Goal: Information Seeking & Learning: Compare options

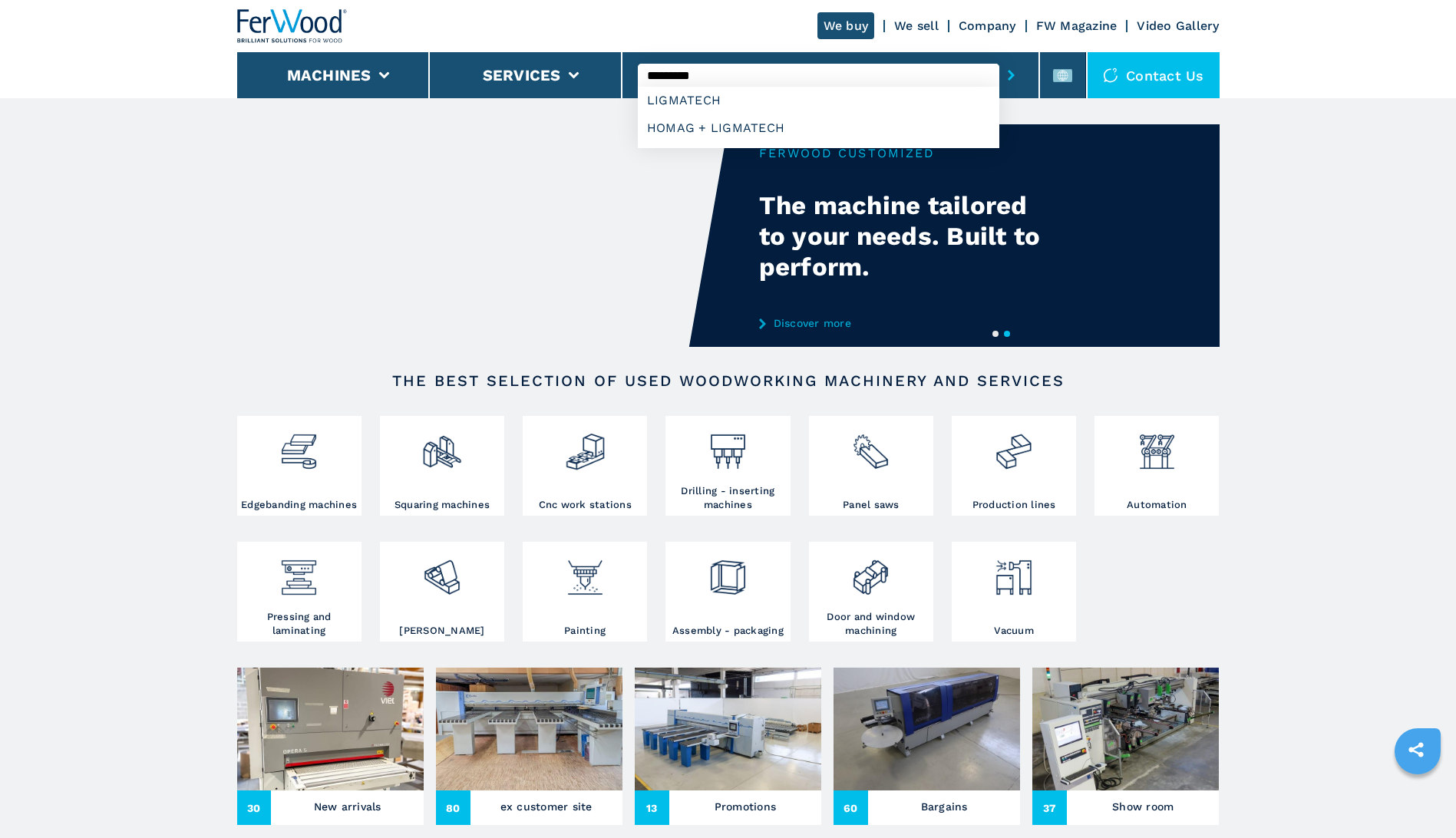
type input "*********"
click at [999, 58] on button "submit-button" at bounding box center [1011, 76] width 24 height 36
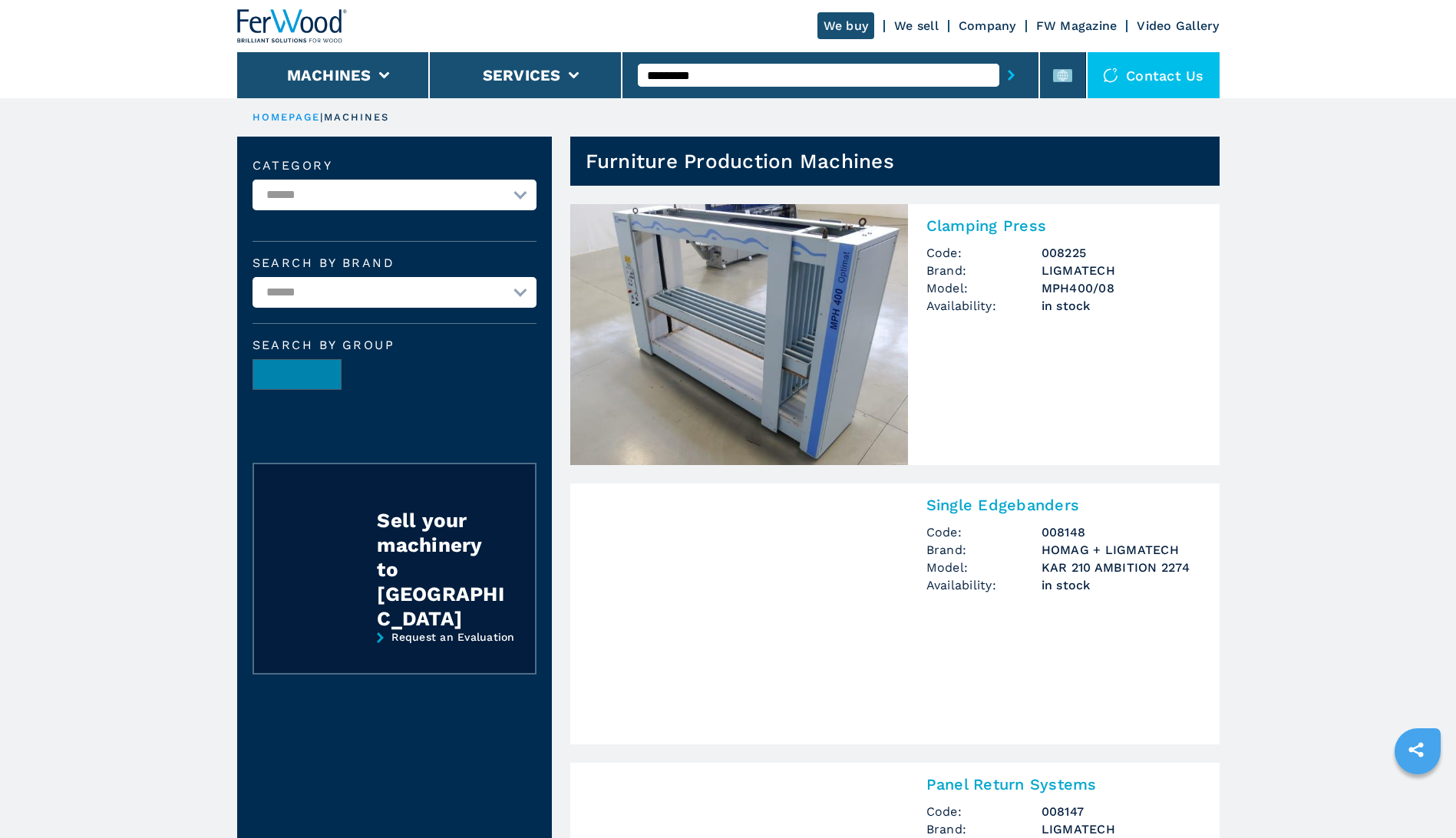
drag, startPoint x: 1079, startPoint y: 281, endPoint x: 1068, endPoint y: 323, distance: 43.4
click at [1068, 323] on div "Clamping Press Code: 008225 Brand: LIGMATECH Model: MPH400/08 Availability: in …" at bounding box center [1063, 272] width 312 height 135
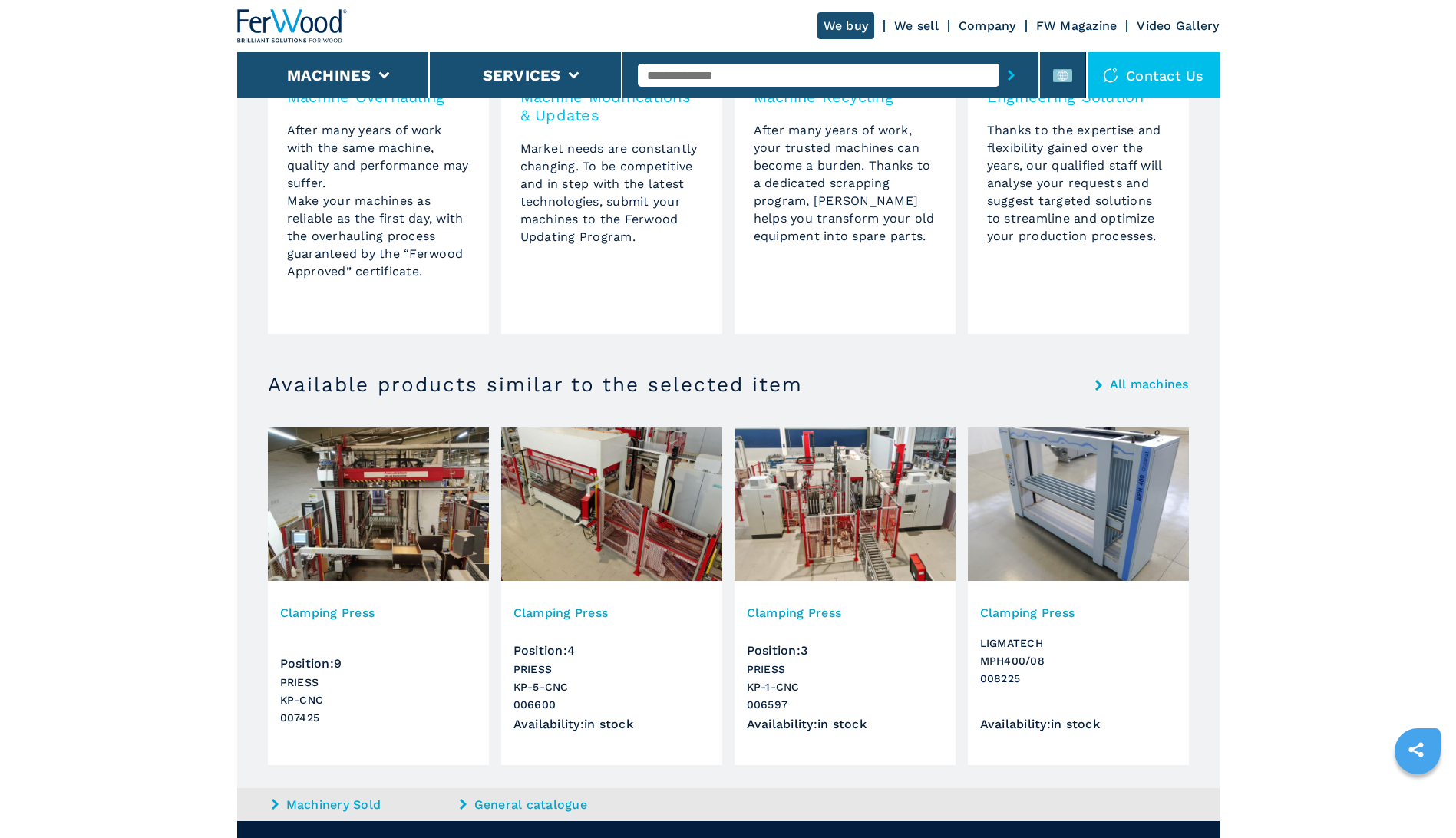
scroll to position [1305, 0]
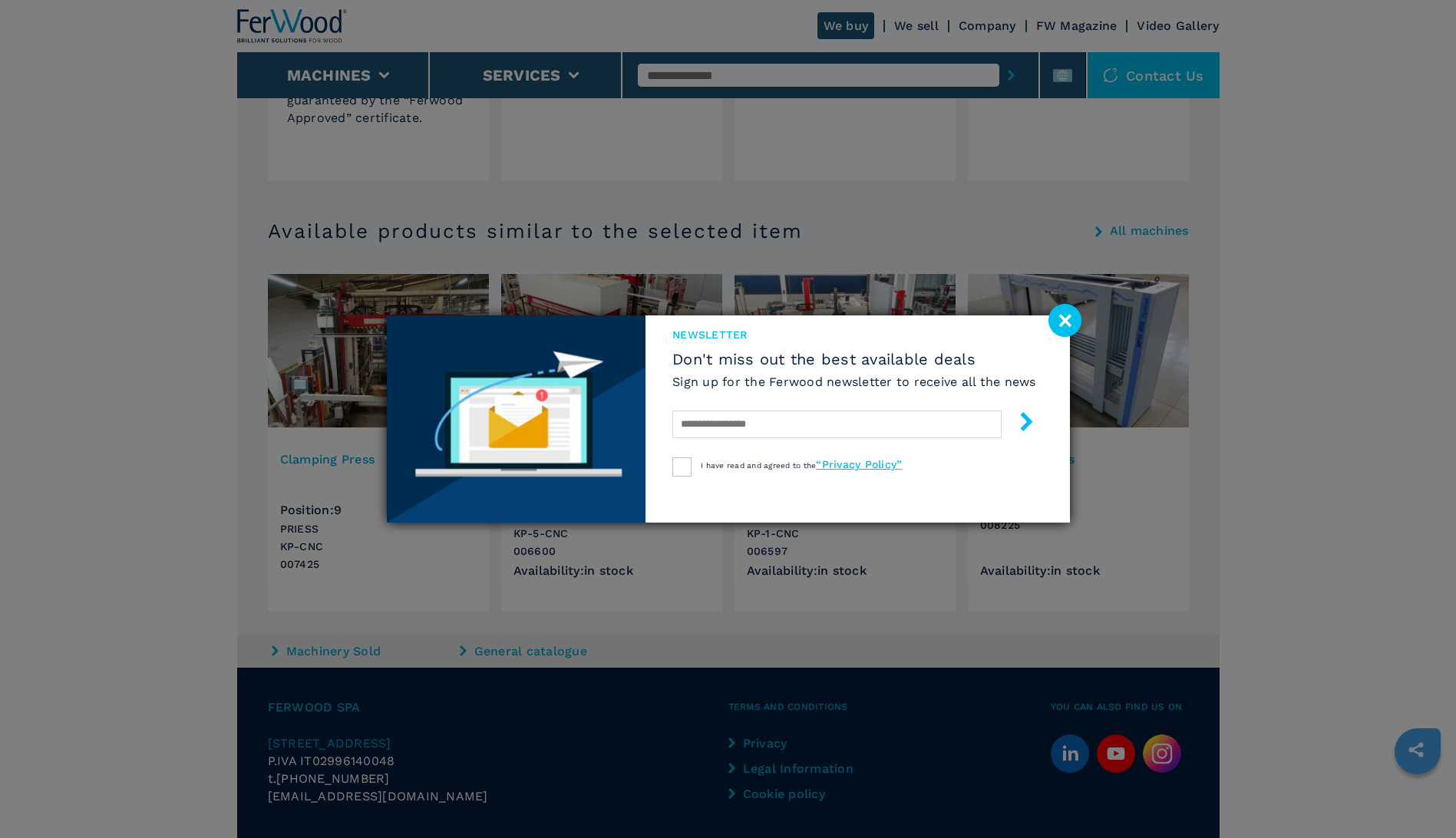
click at [1064, 316] on image at bounding box center [1064, 320] width 33 height 33
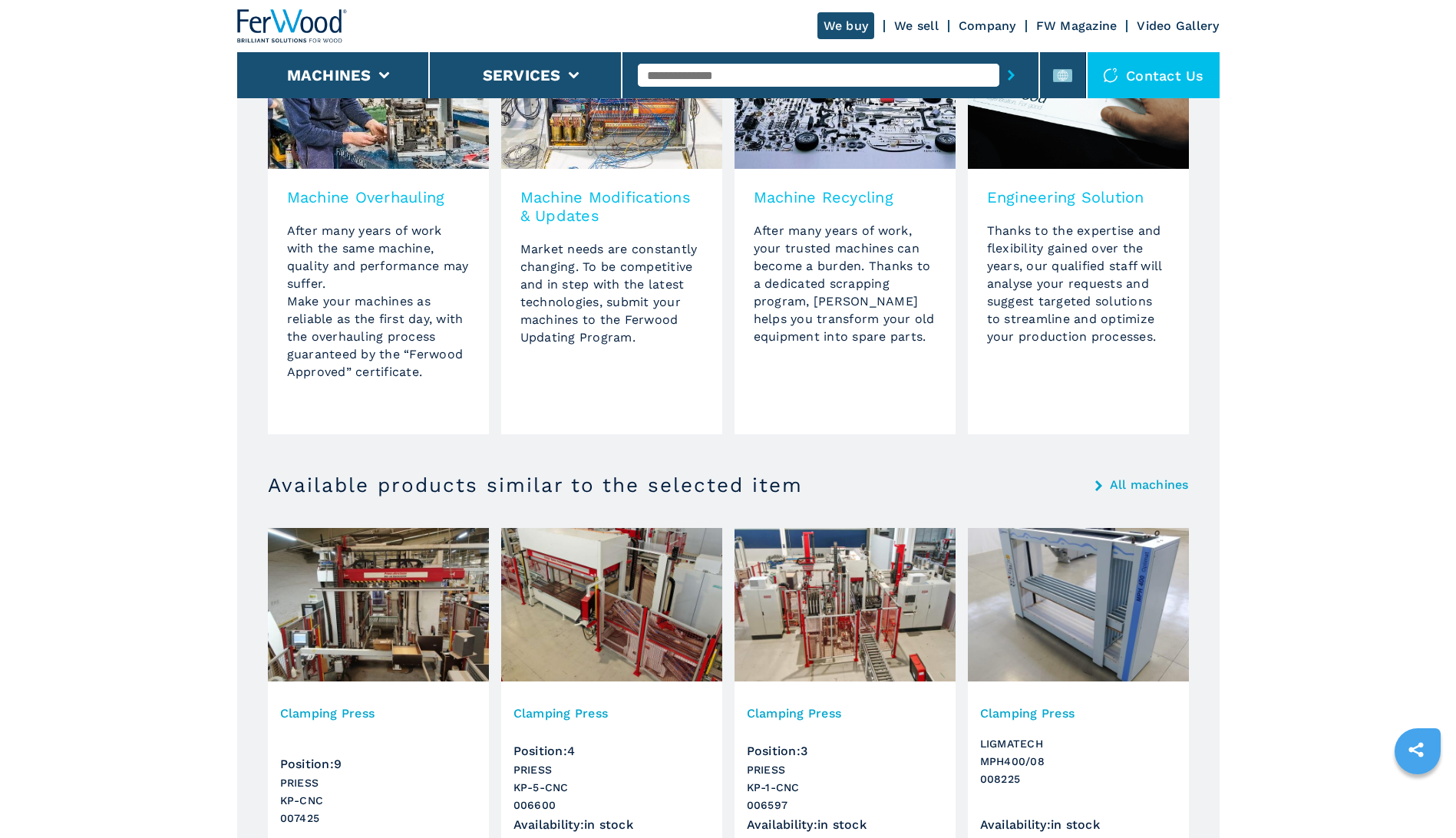
scroll to position [666, 0]
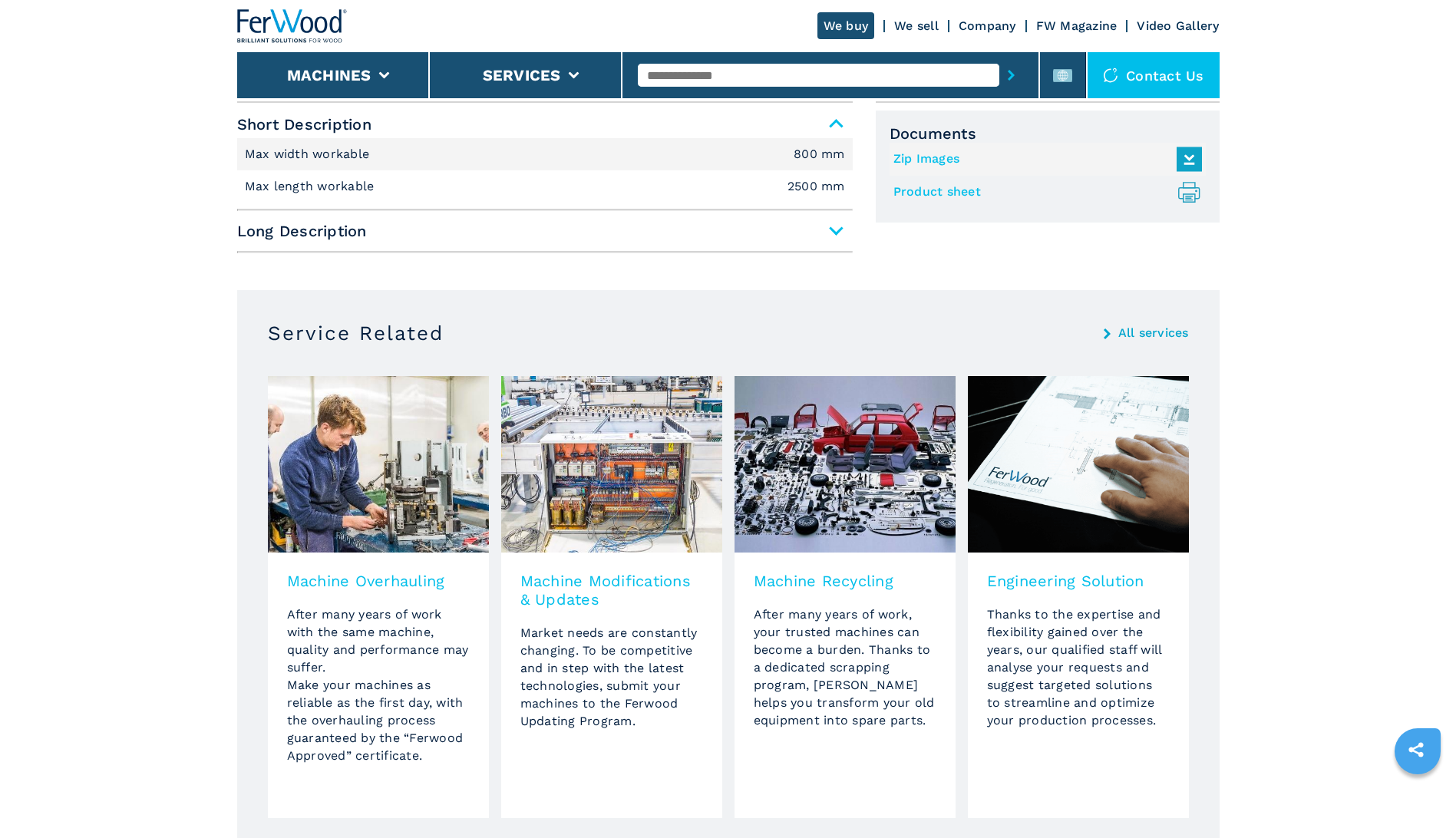
click at [763, 76] on input "text" at bounding box center [818, 76] width 362 height 23
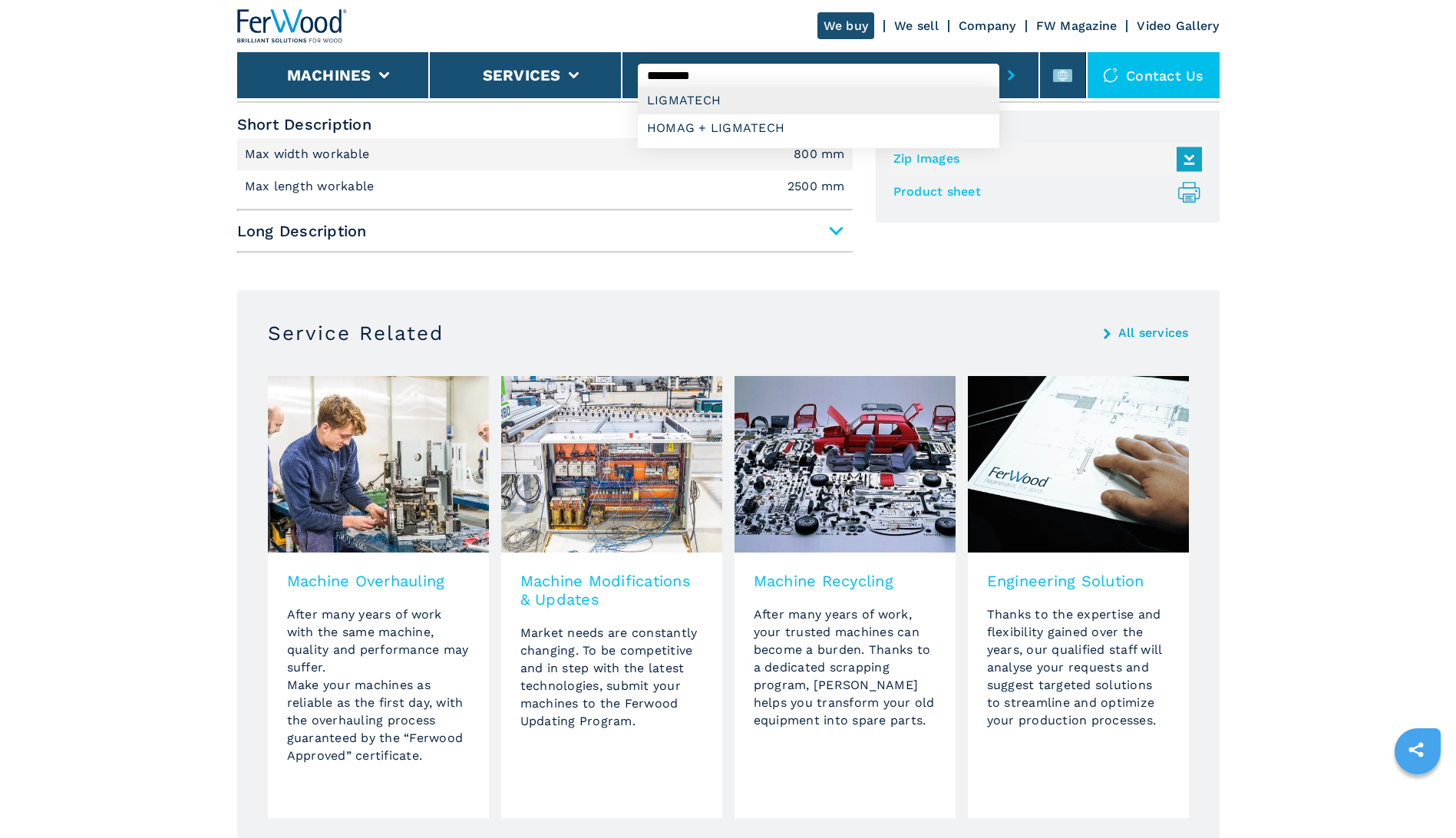
click at [711, 94] on div "LIGMATECH" at bounding box center [818, 100] width 362 height 28
type input "*********"
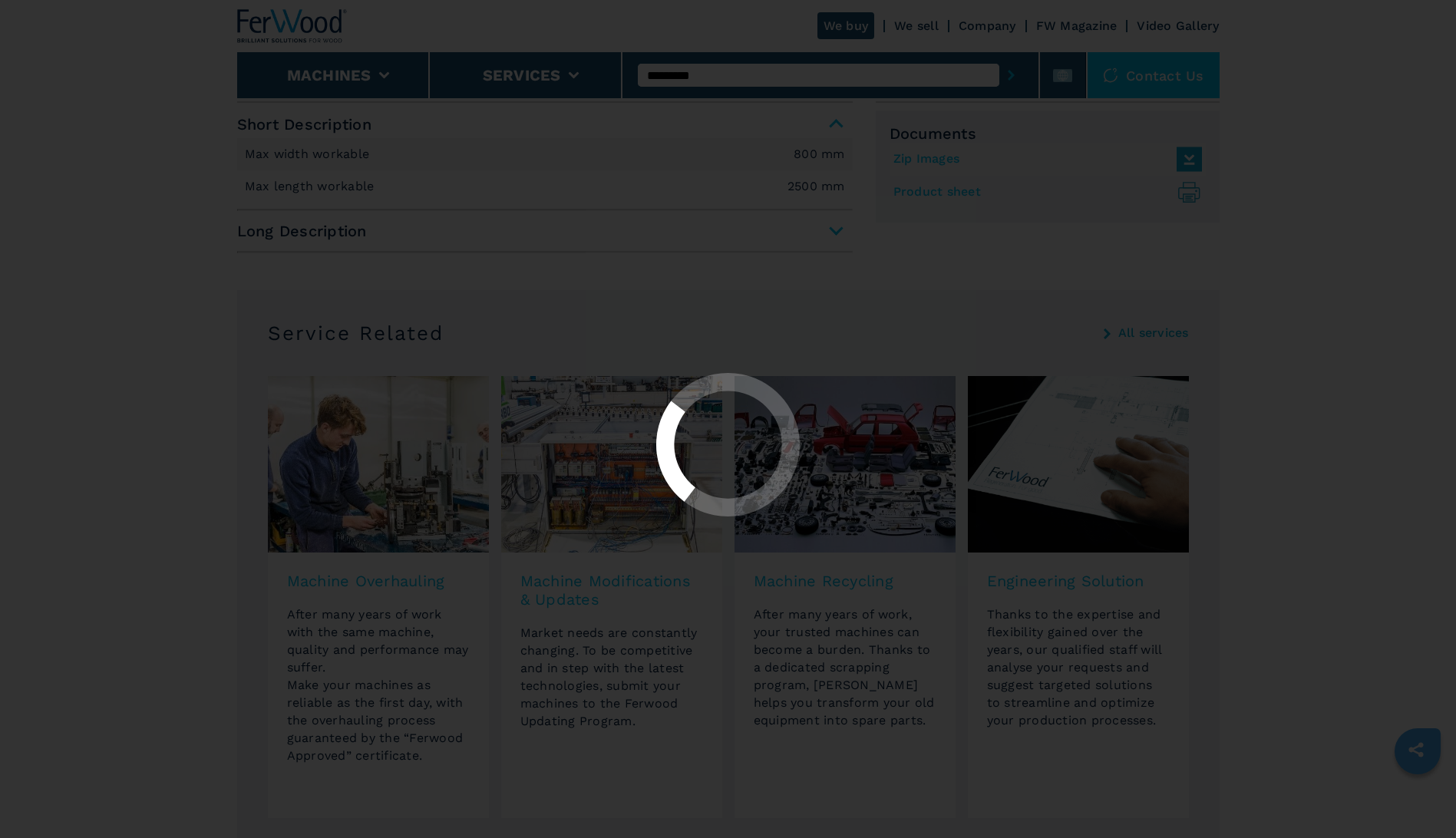
select select "*********"
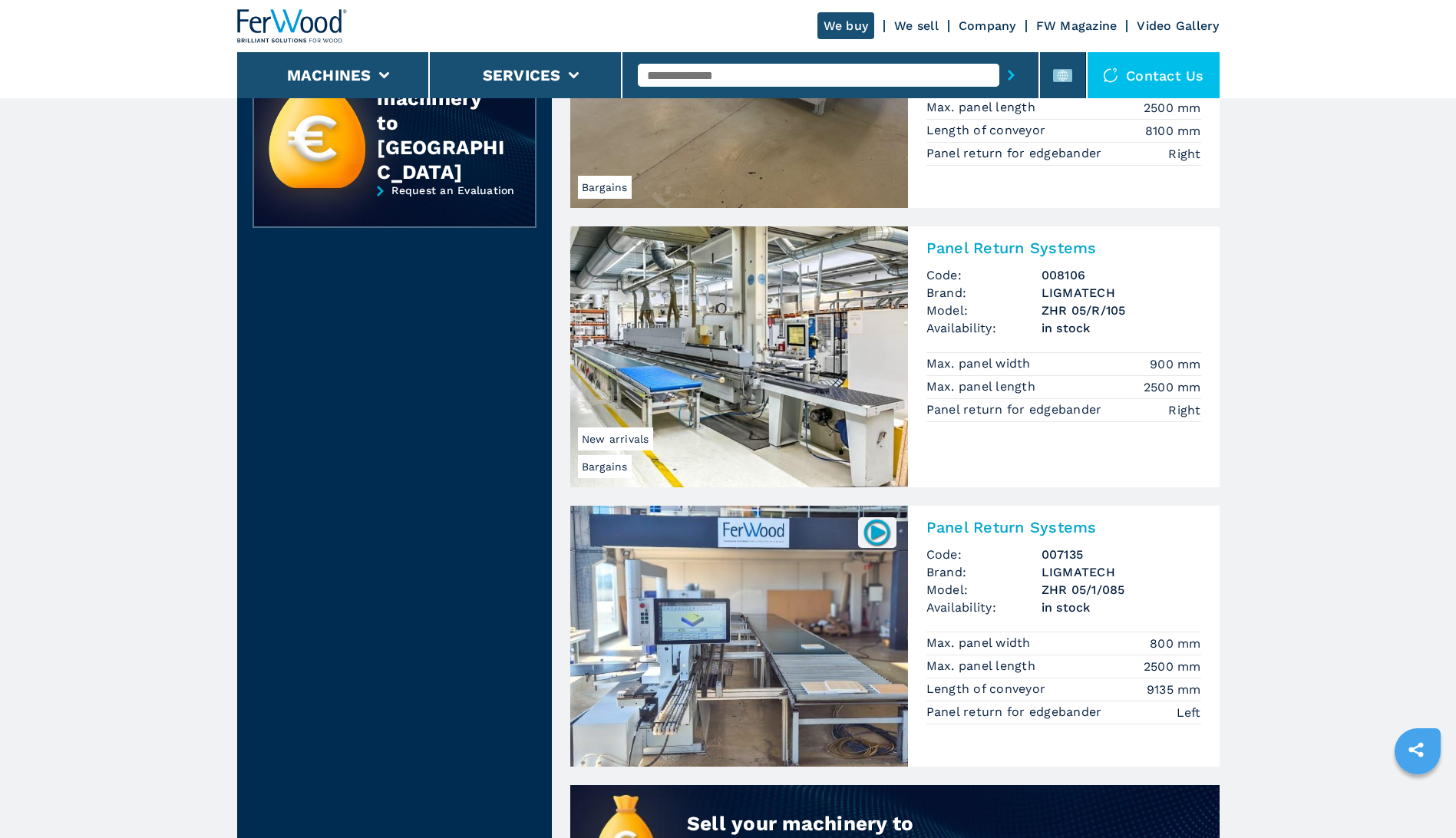
scroll to position [459, 0]
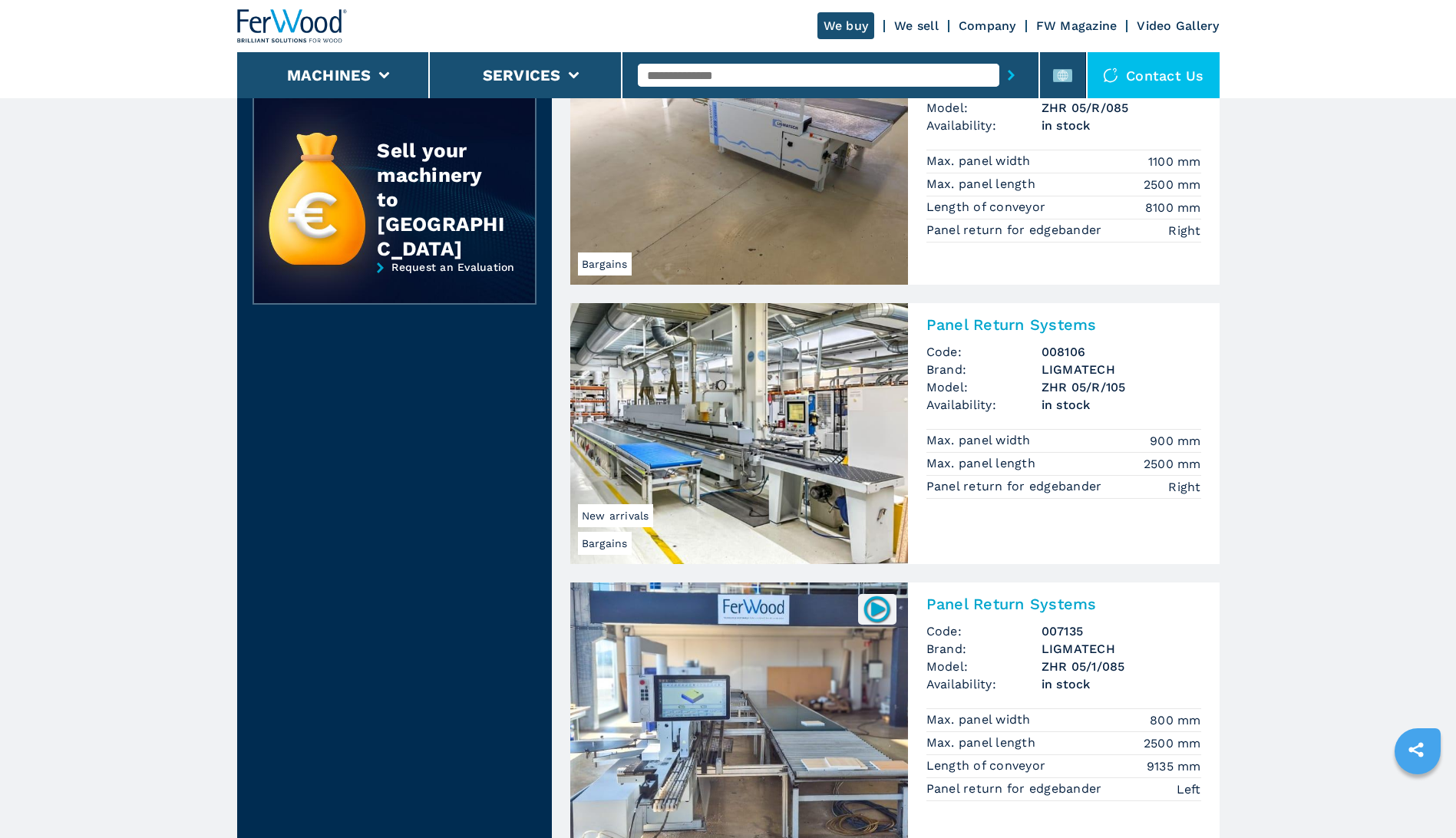
click at [724, 76] on input "text" at bounding box center [818, 76] width 362 height 23
type input "**********"
click at [999, 58] on button "submit-button" at bounding box center [1011, 76] width 24 height 36
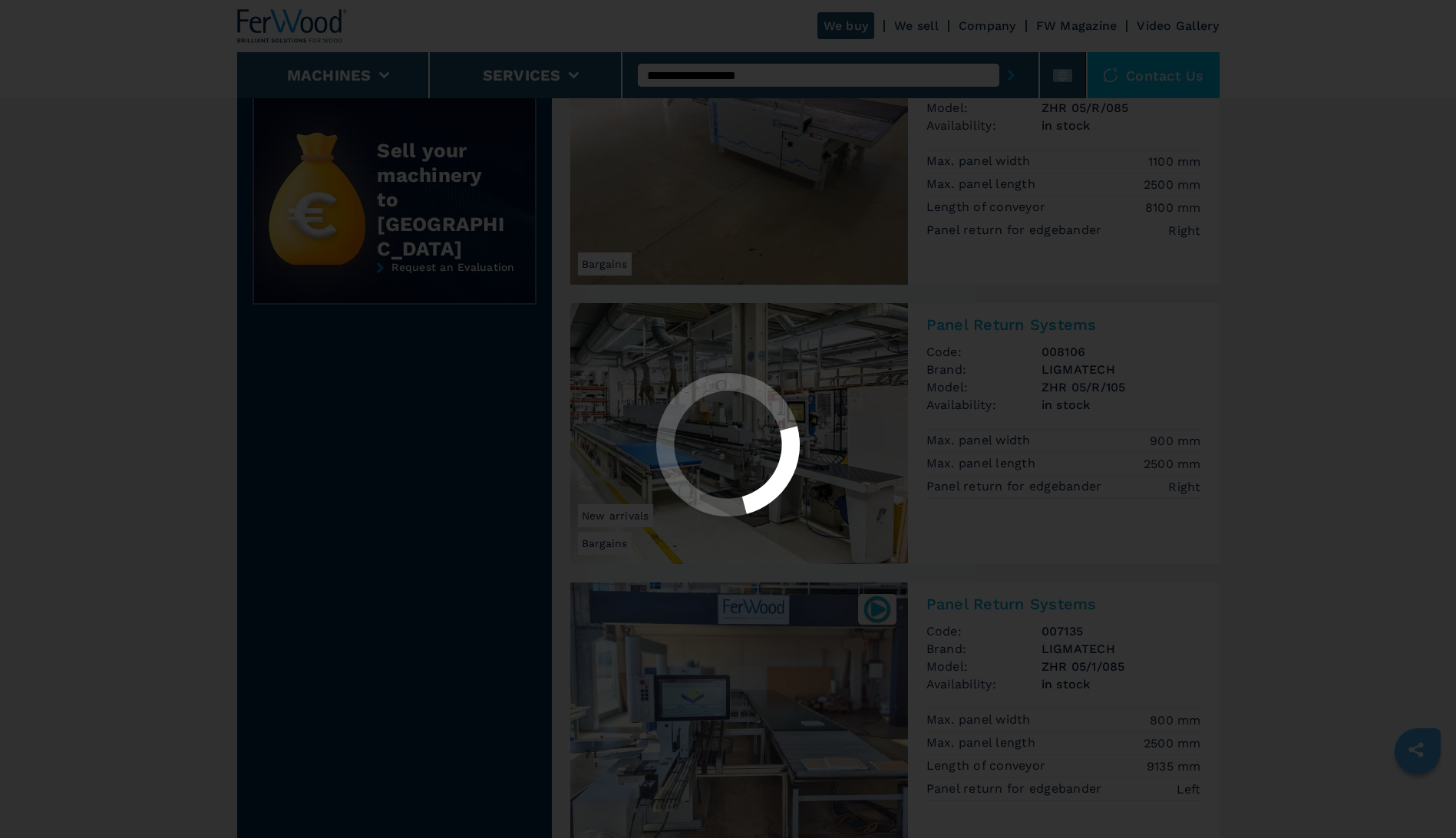
select select
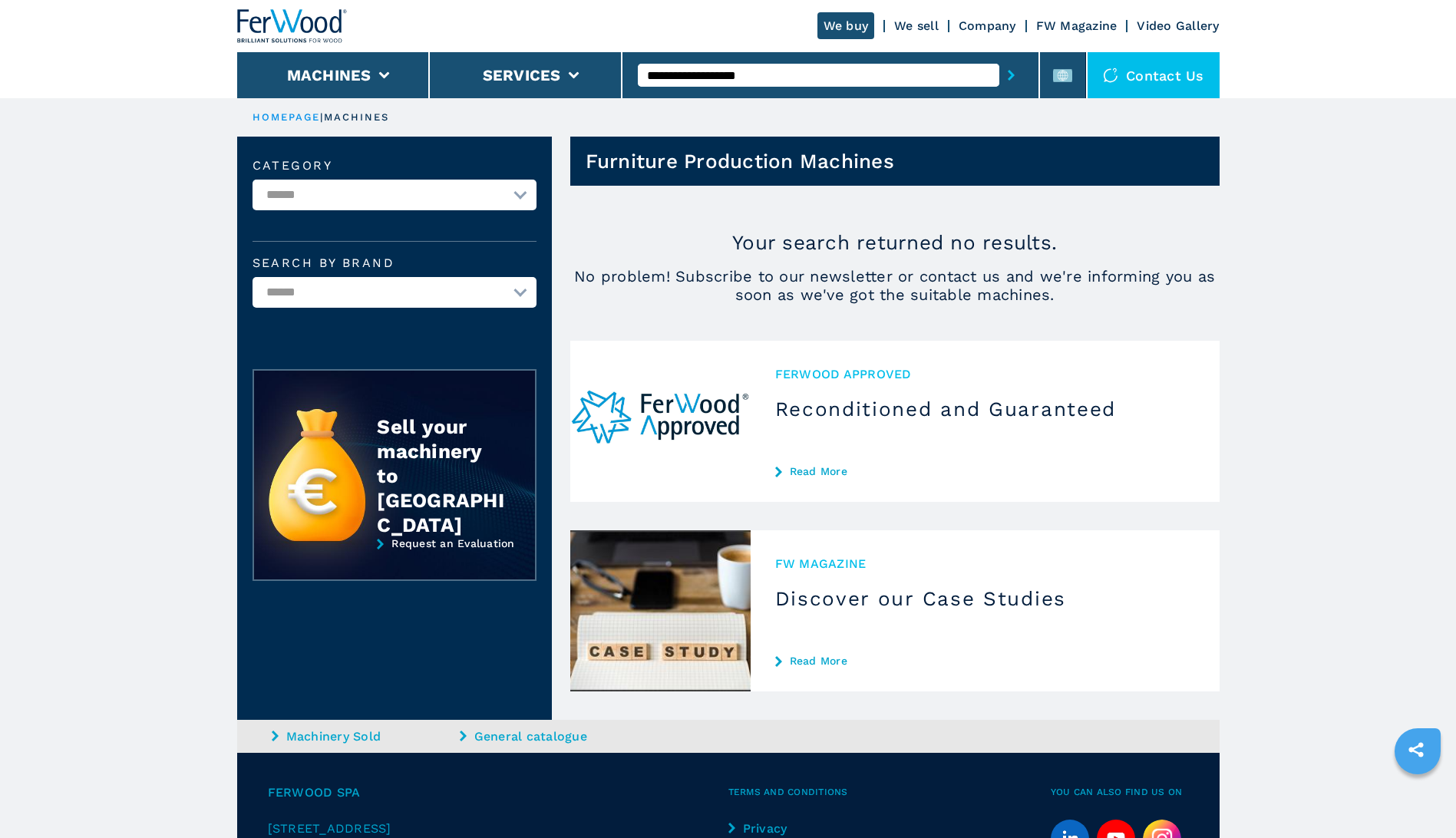
click at [776, 69] on input "**********" at bounding box center [818, 76] width 362 height 23
click at [999, 58] on button "submit-button" at bounding box center [1011, 76] width 24 height 36
click at [794, 71] on input "**********" at bounding box center [818, 76] width 362 height 23
type input "**********"
click at [999, 58] on button "submit-button" at bounding box center [1011, 76] width 24 height 36
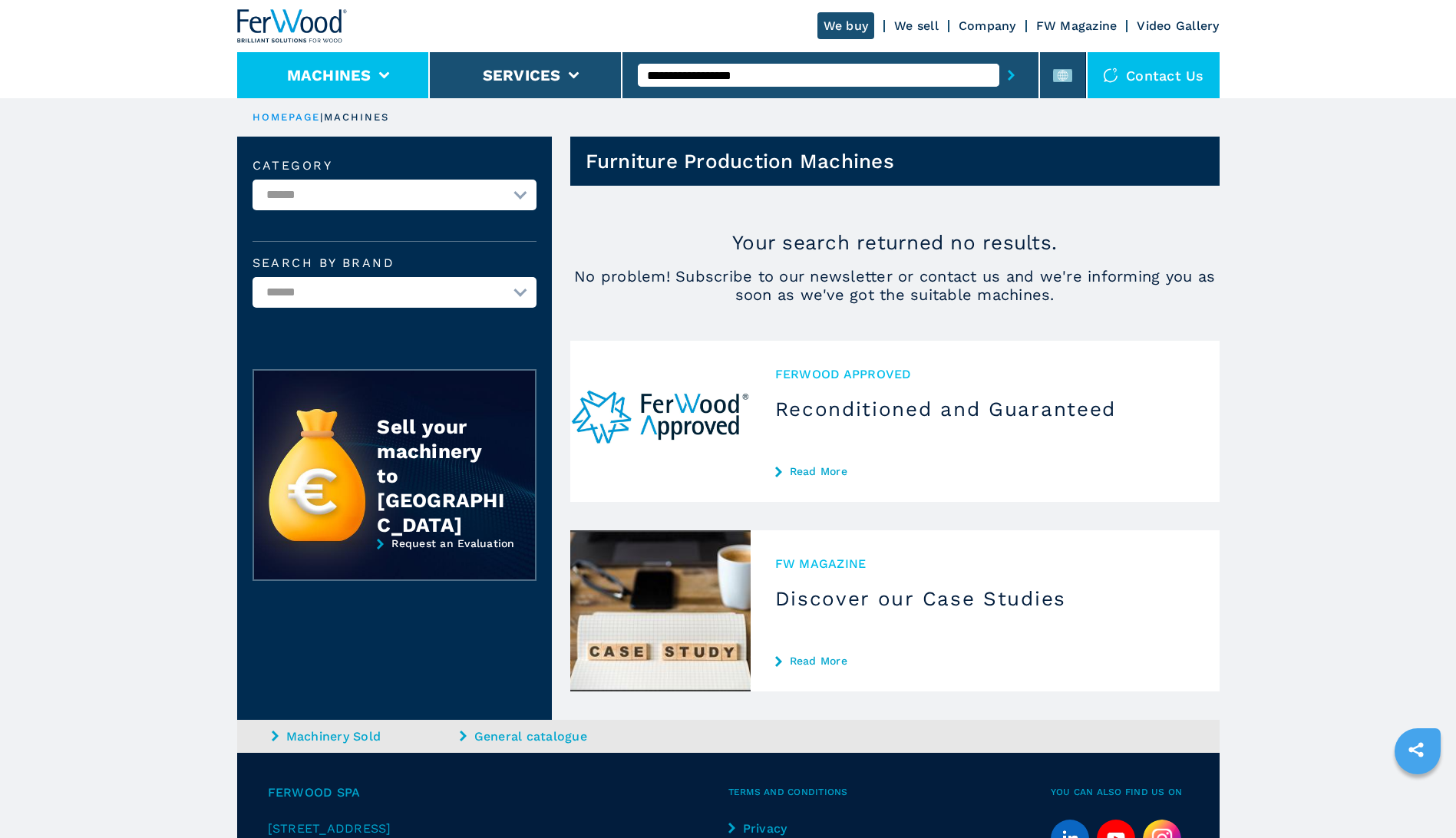
click at [337, 76] on button "Machines" at bounding box center [329, 75] width 84 height 19
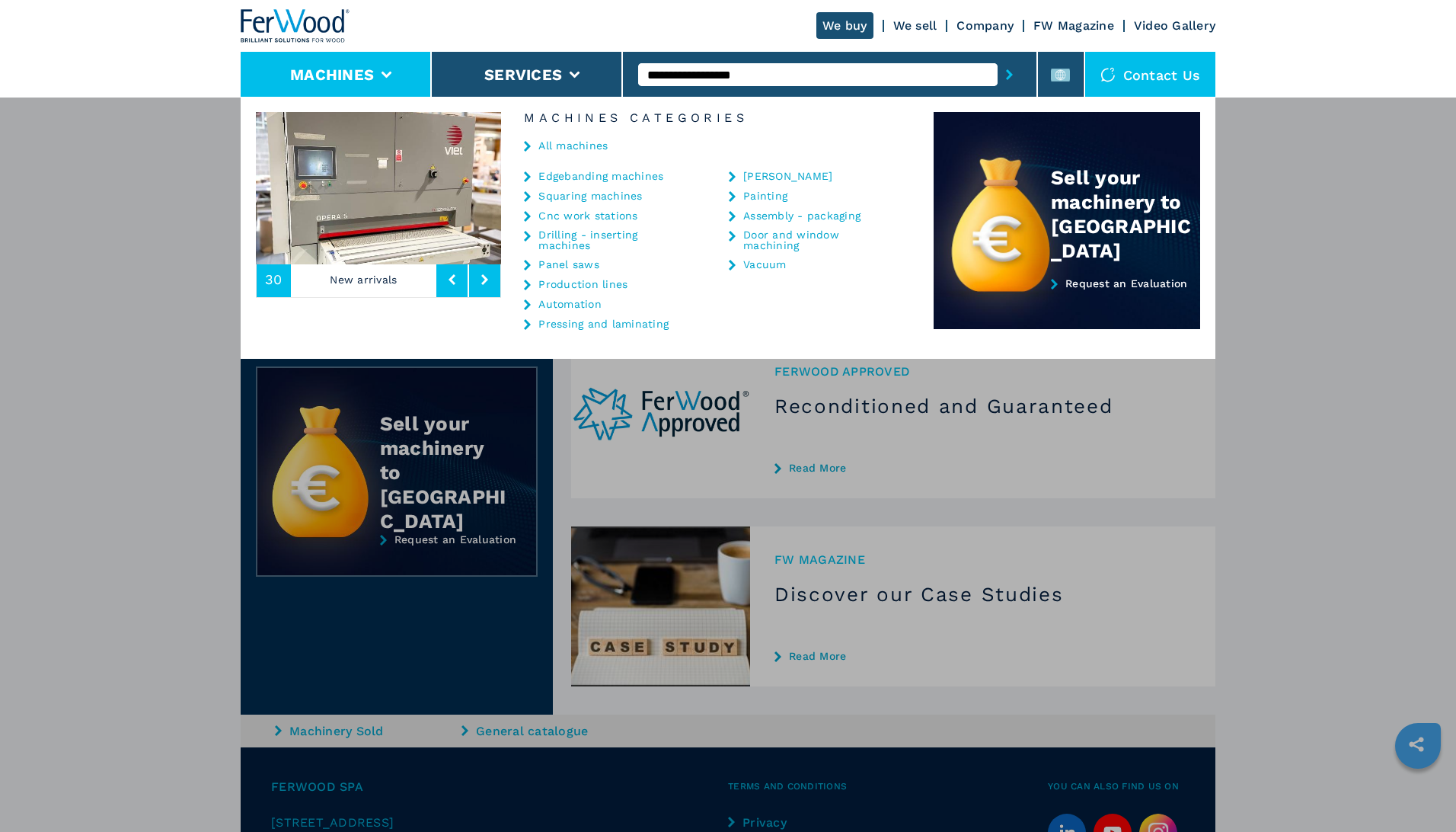
click at [570, 146] on link "All machines" at bounding box center [572, 146] width 70 height 11
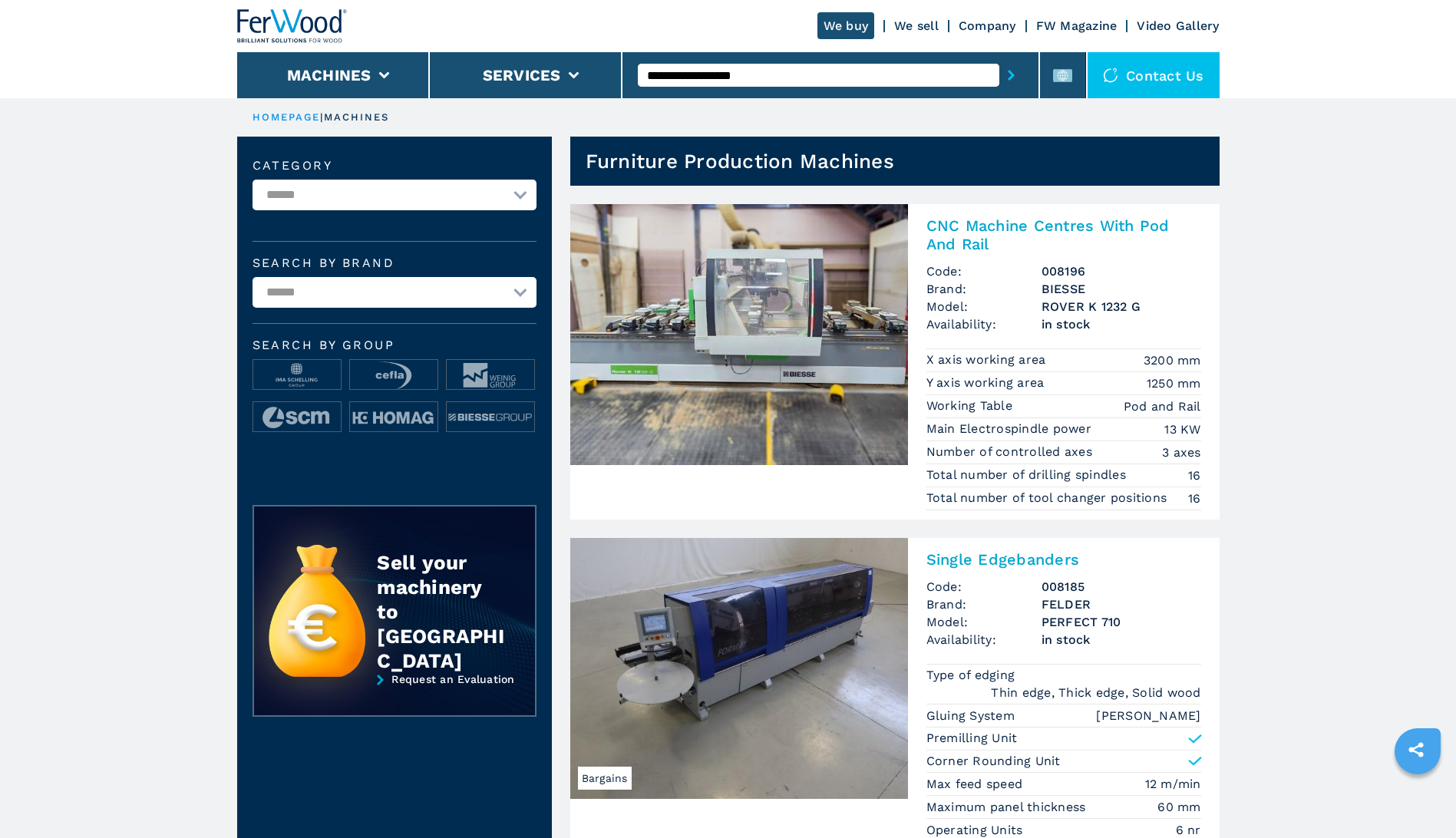
click at [522, 290] on select "**********" at bounding box center [394, 292] width 284 height 31
select select "******"
click at [252, 277] on select "**********" at bounding box center [394, 292] width 284 height 31
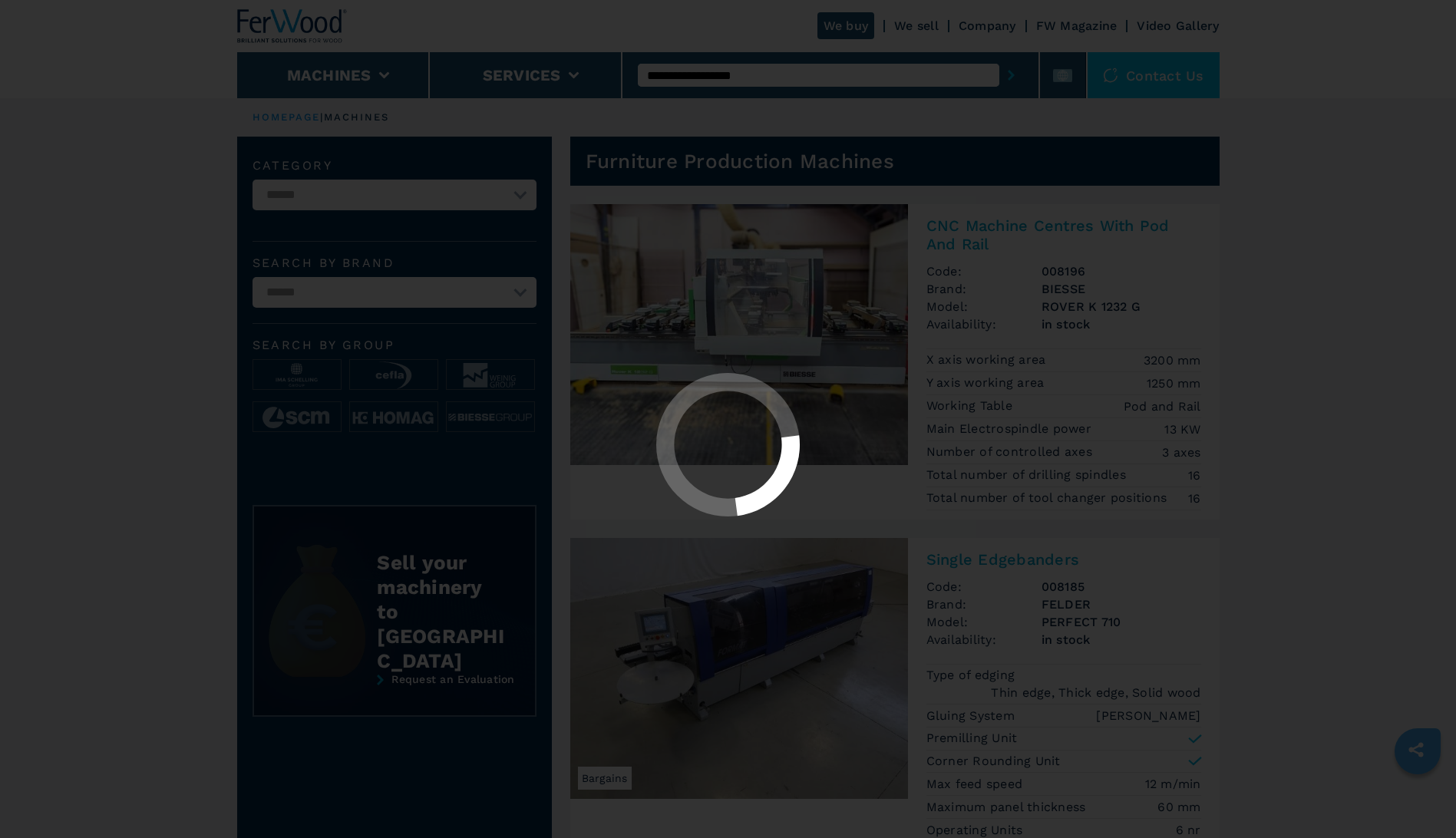
select select "******"
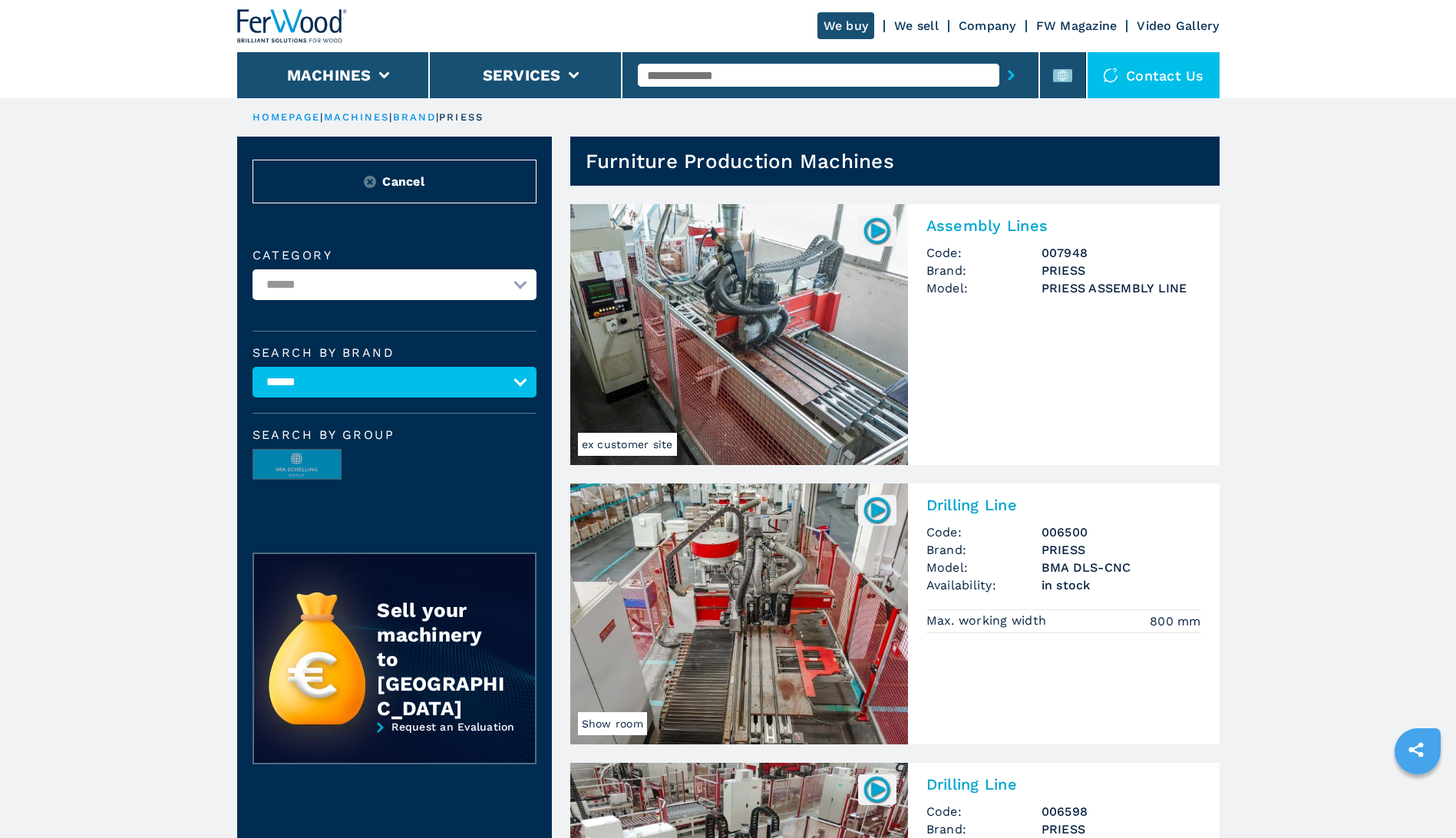
click at [751, 312] on img at bounding box center [740, 335] width 338 height 261
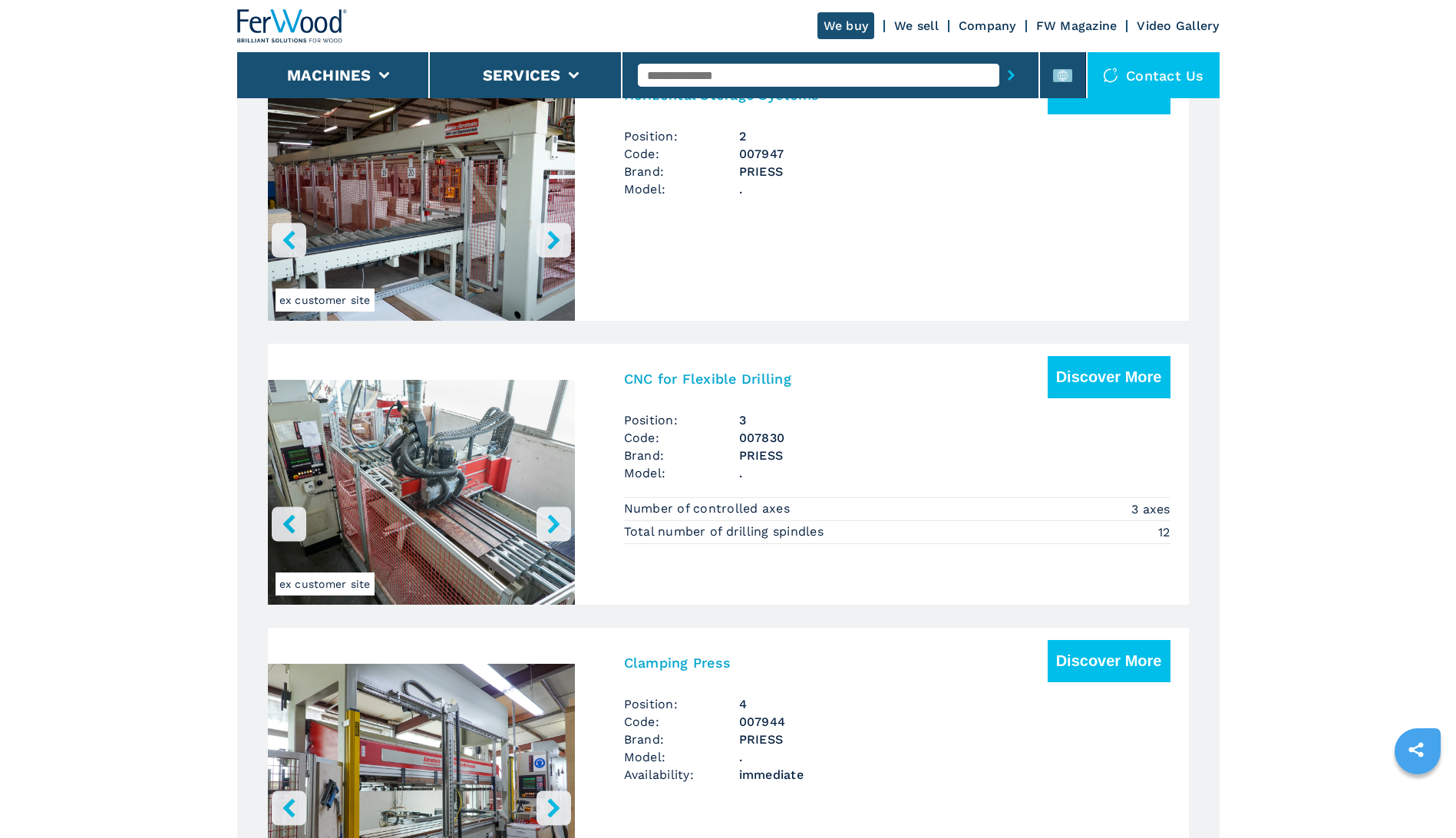
scroll to position [1535, 0]
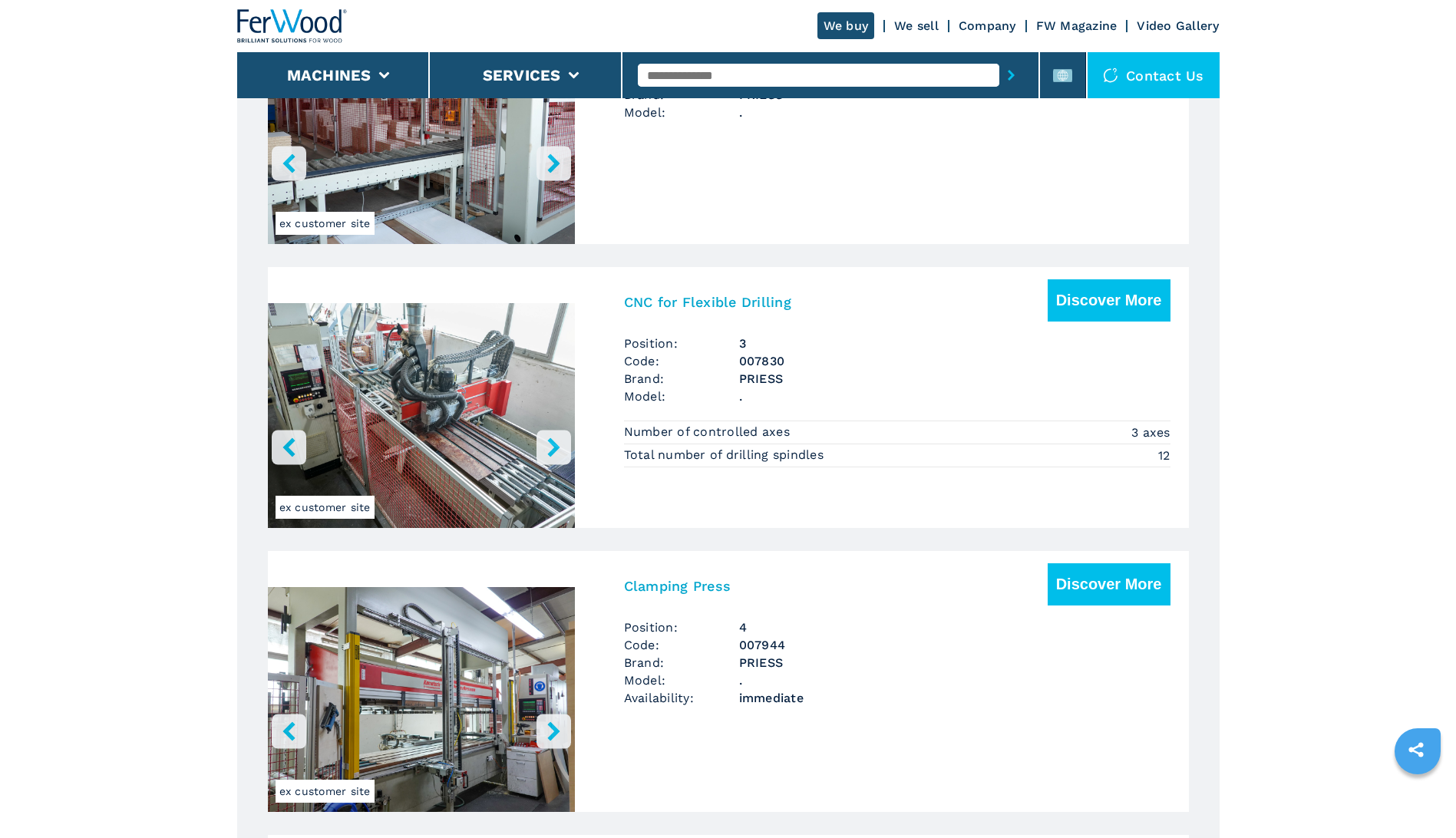
click at [676, 305] on h3 "CNC for Flexible Drilling" at bounding box center [708, 302] width 167 height 18
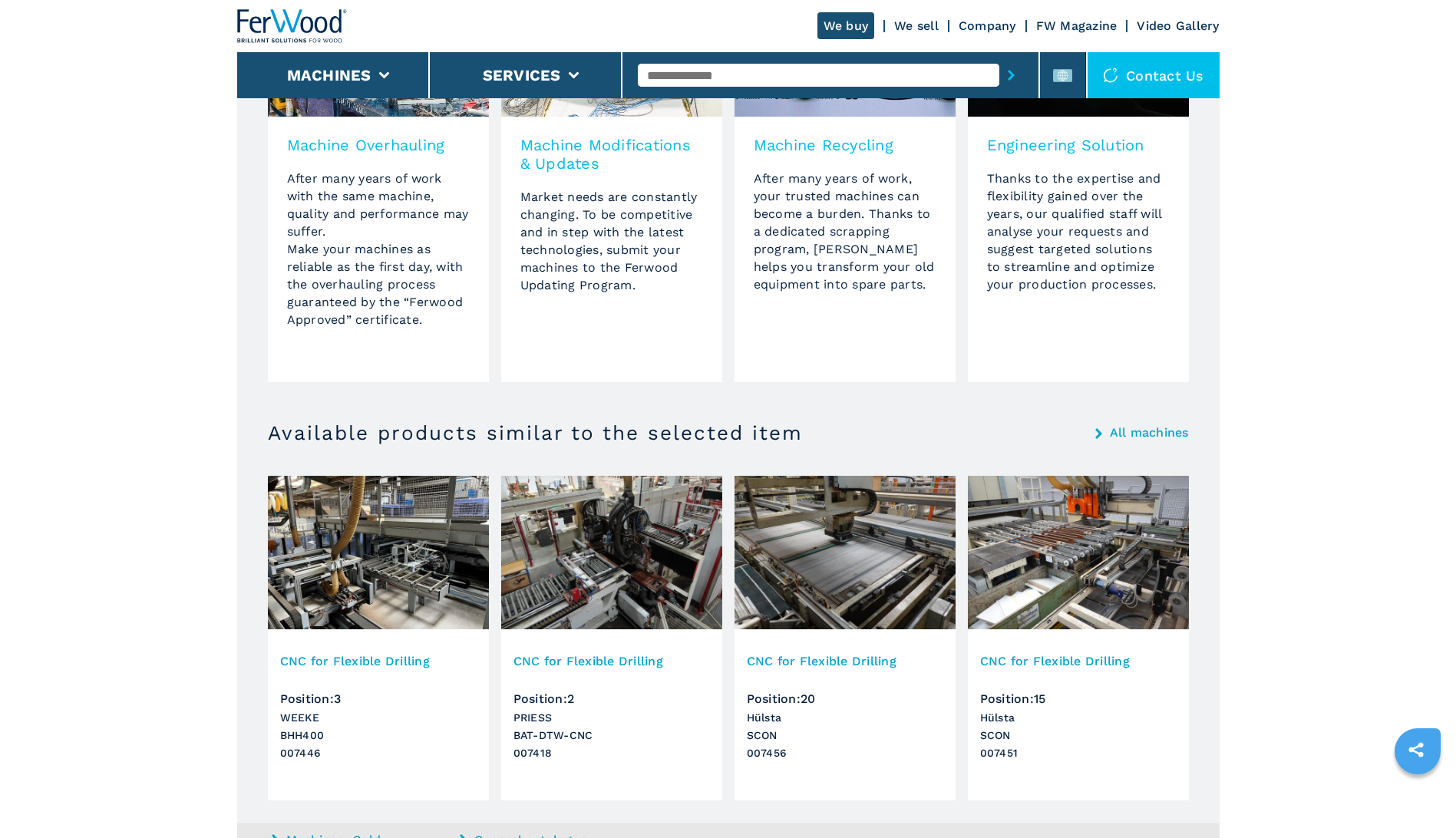
scroll to position [1611, 0]
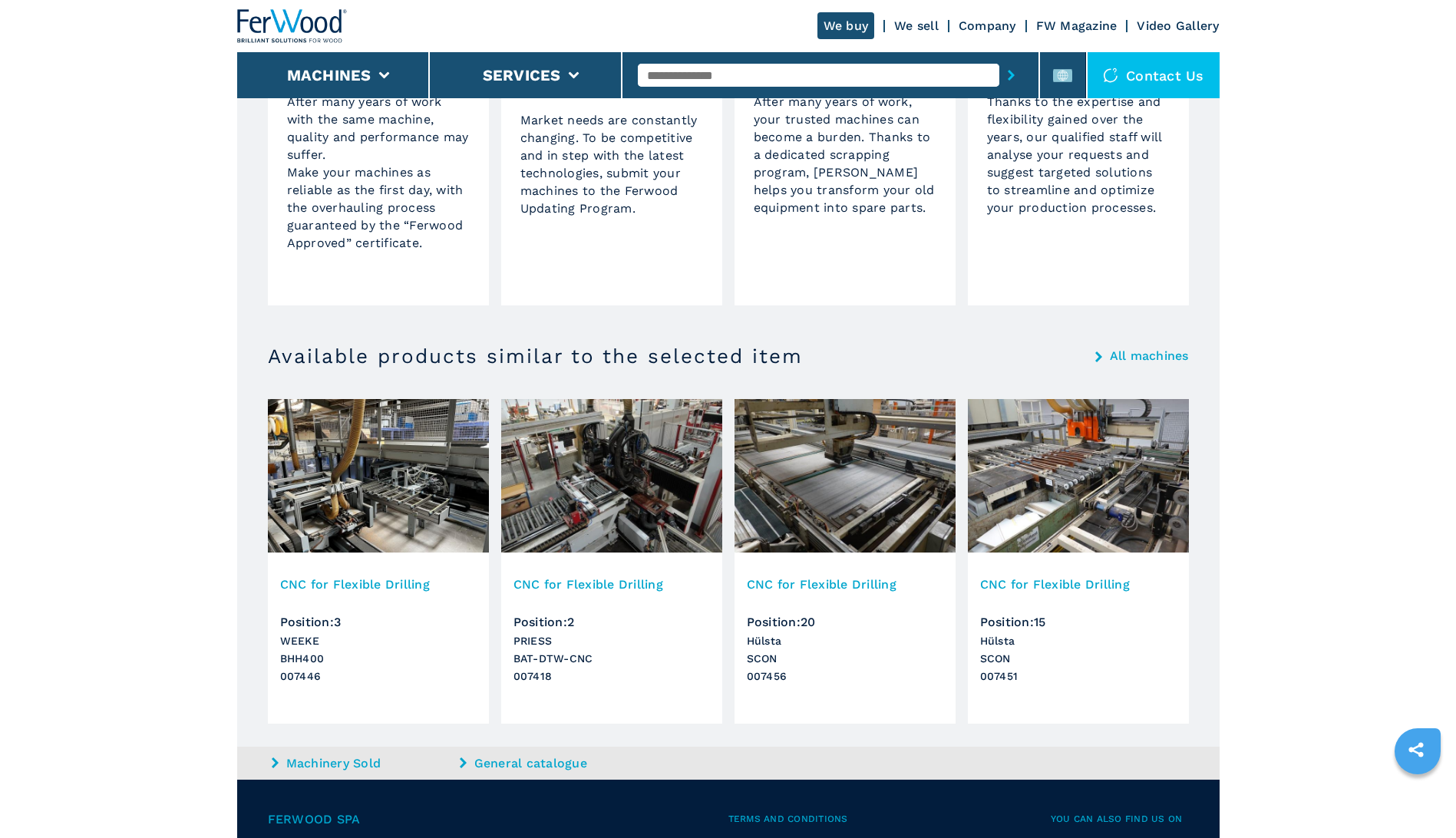
click at [407, 508] on img at bounding box center [378, 475] width 221 height 154
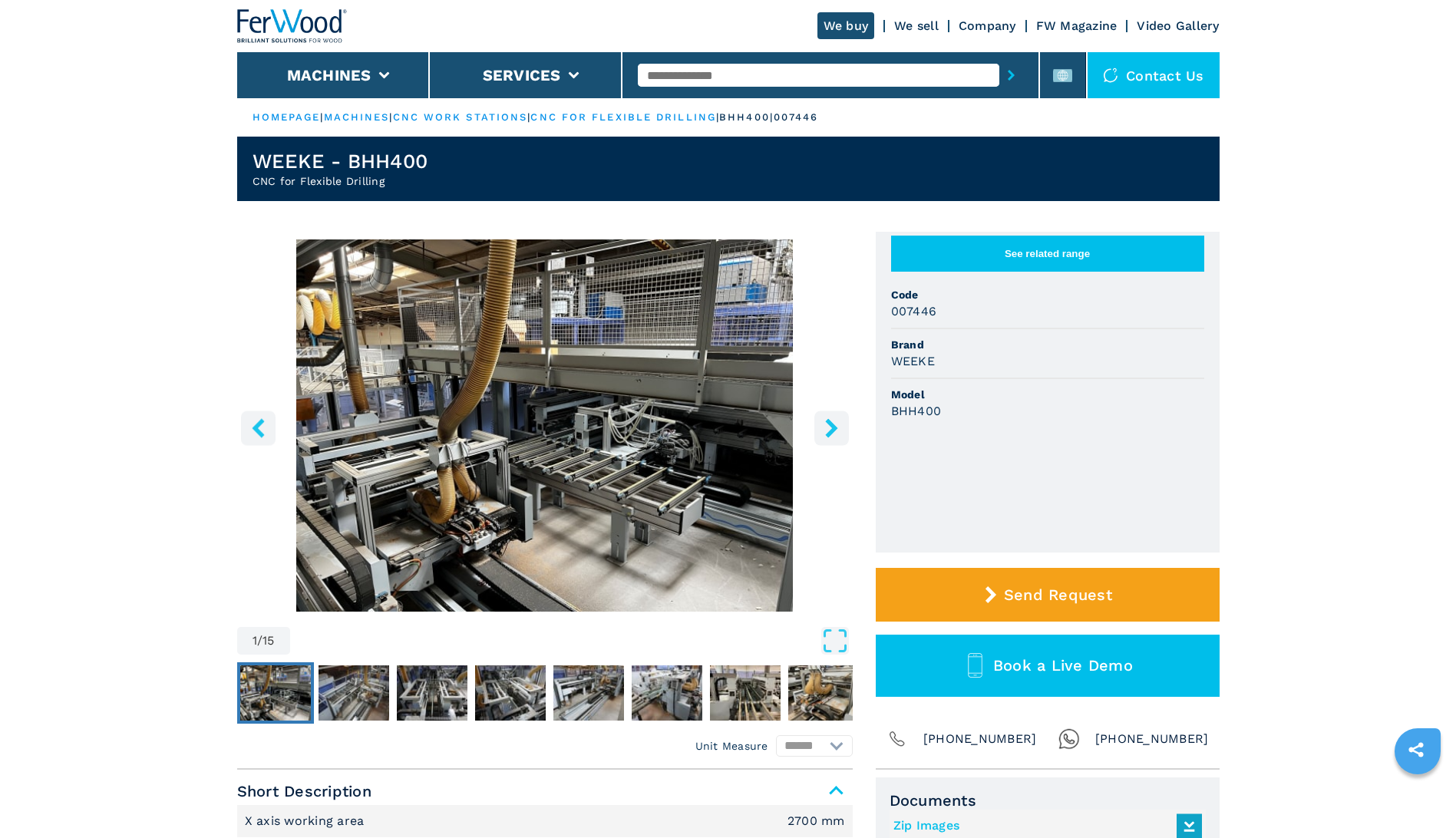
click at [564, 469] on img "Go to Slide 1" at bounding box center [545, 425] width 615 height 372
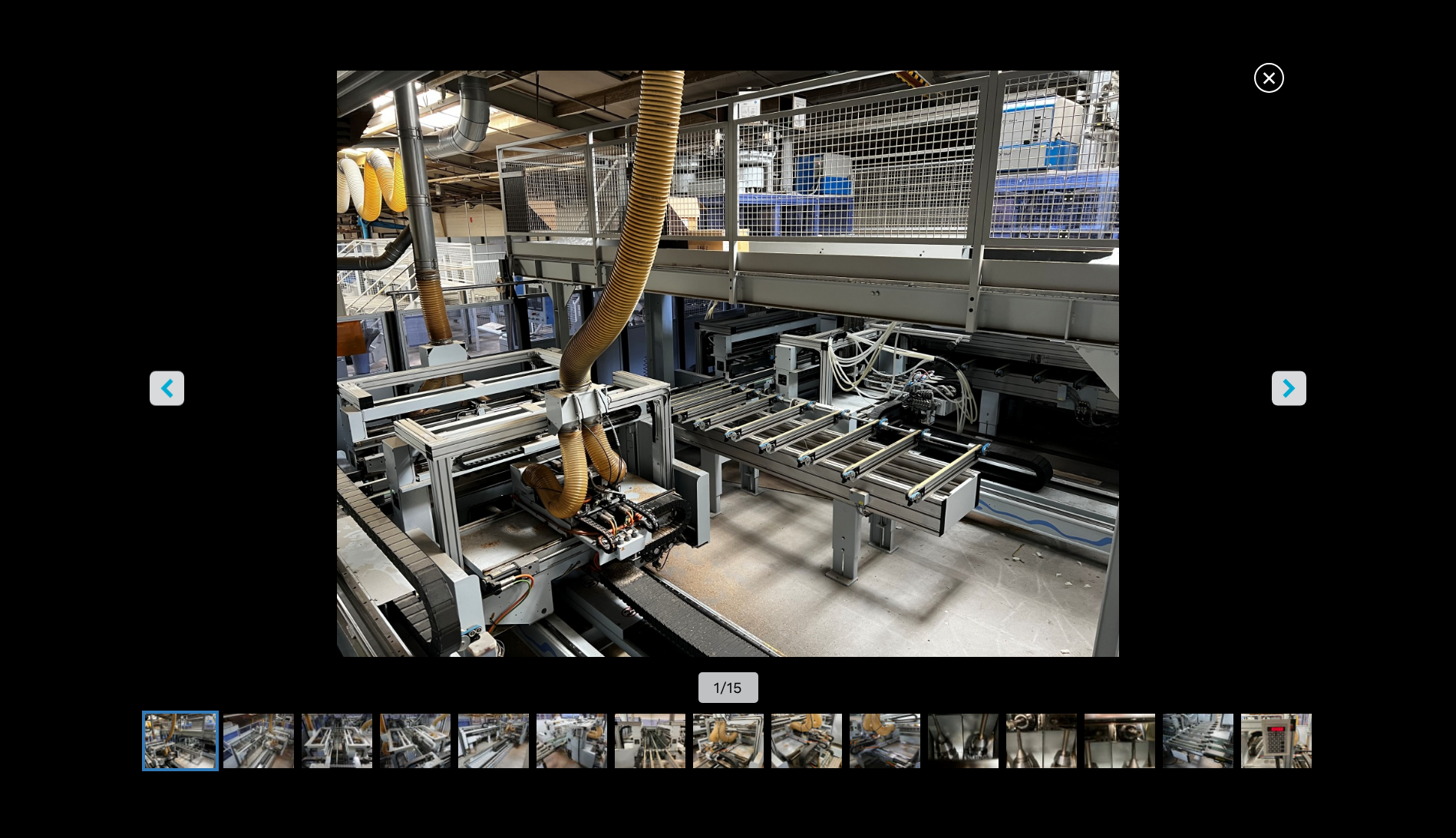
click at [1292, 386] on icon "right-button" at bounding box center [1290, 389] width 12 height 20
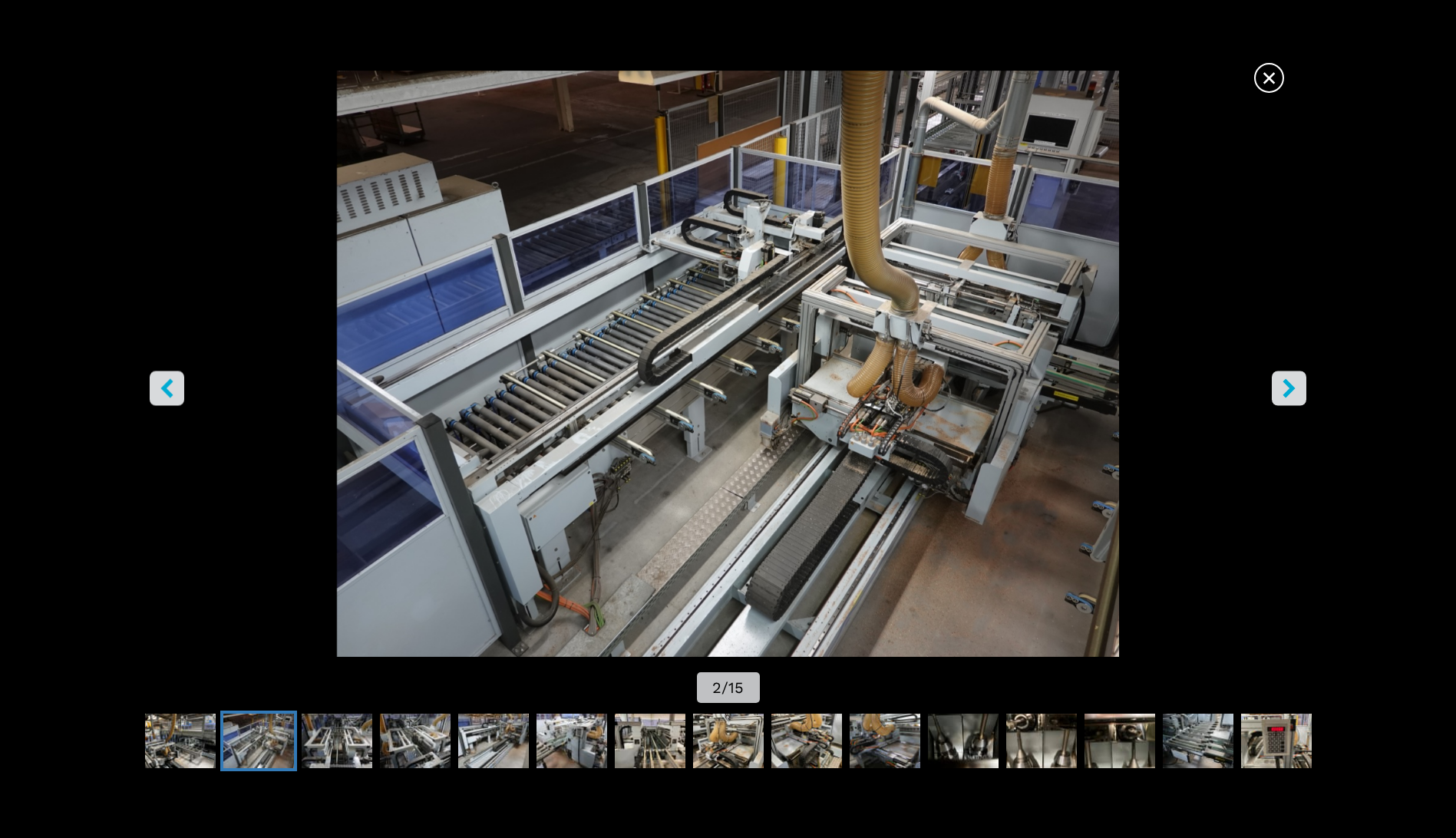
click at [1292, 386] on icon "right-button" at bounding box center [1290, 389] width 12 height 20
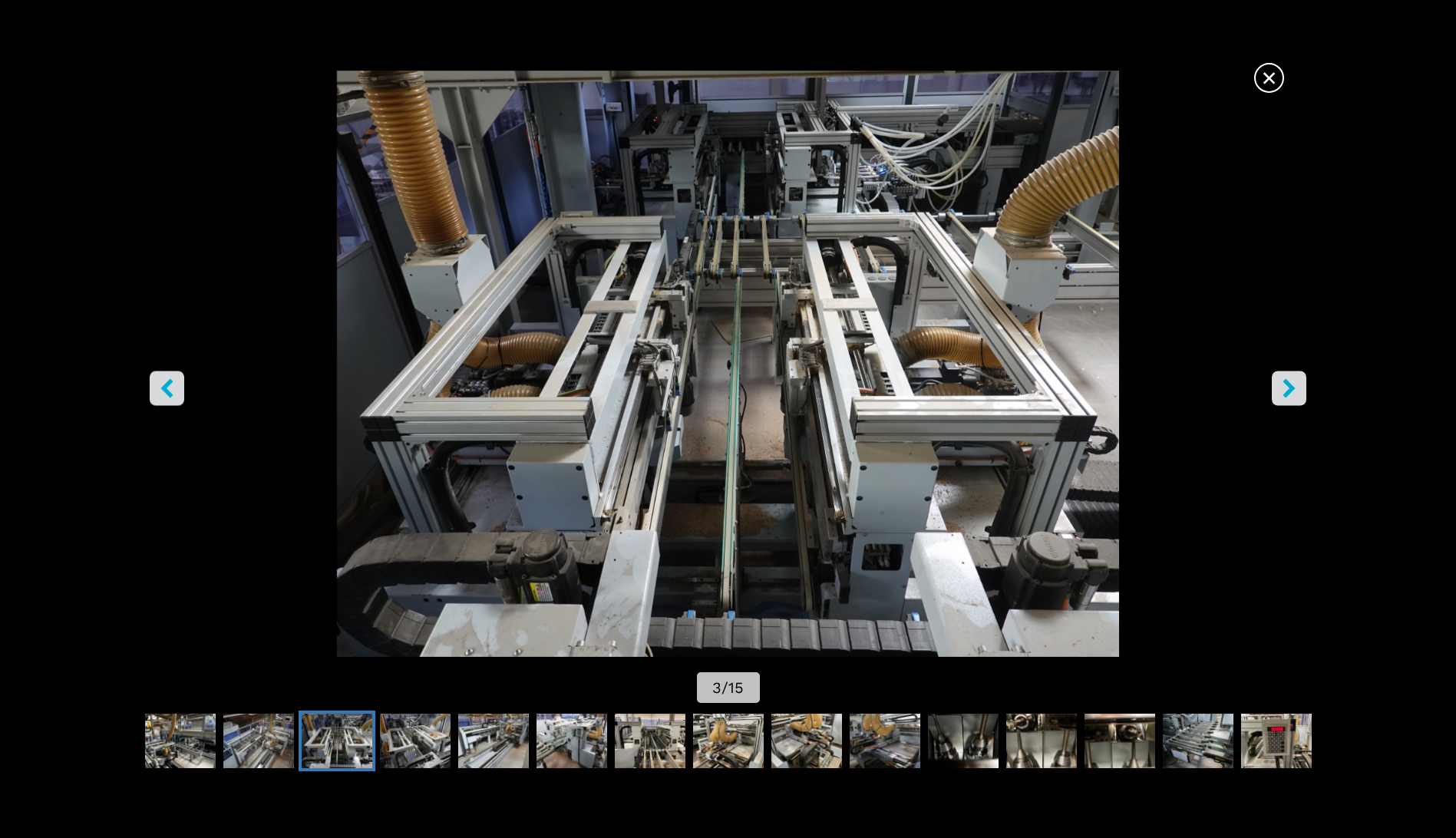
click at [1292, 386] on icon "right-button" at bounding box center [1290, 389] width 12 height 20
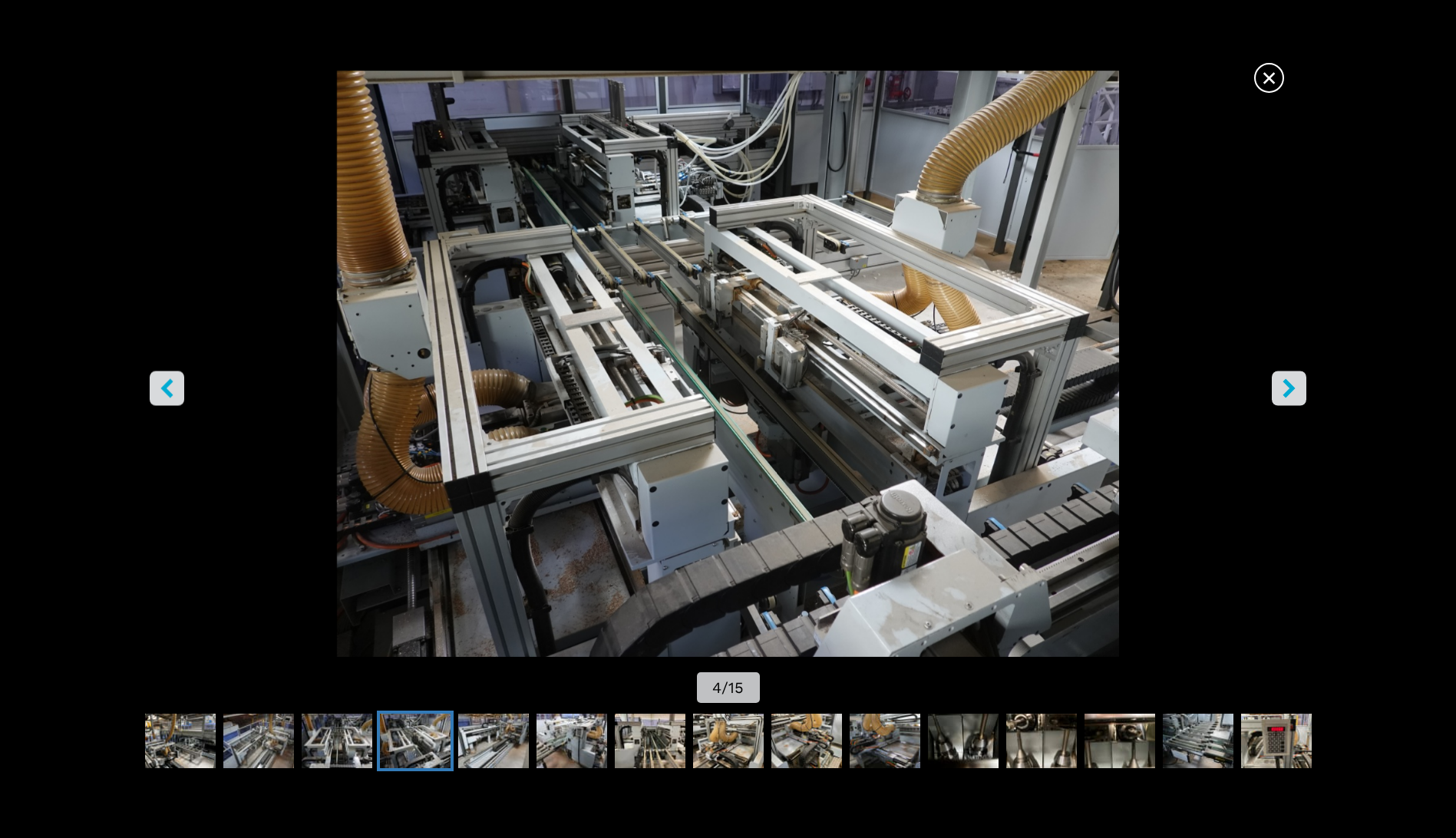
click at [1292, 386] on icon "right-button" at bounding box center [1290, 389] width 12 height 20
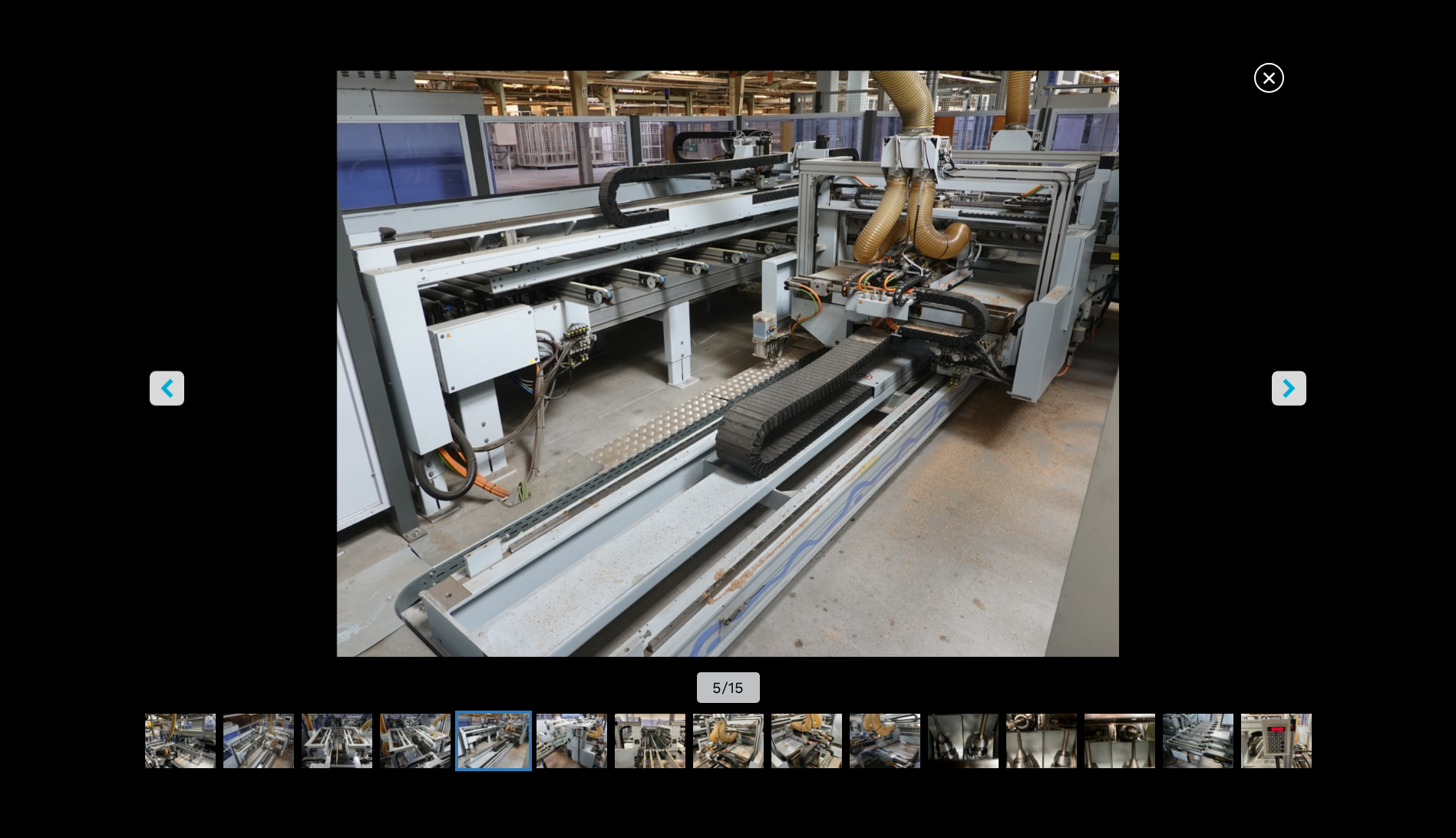
click at [1292, 386] on icon "right-button" at bounding box center [1290, 389] width 12 height 20
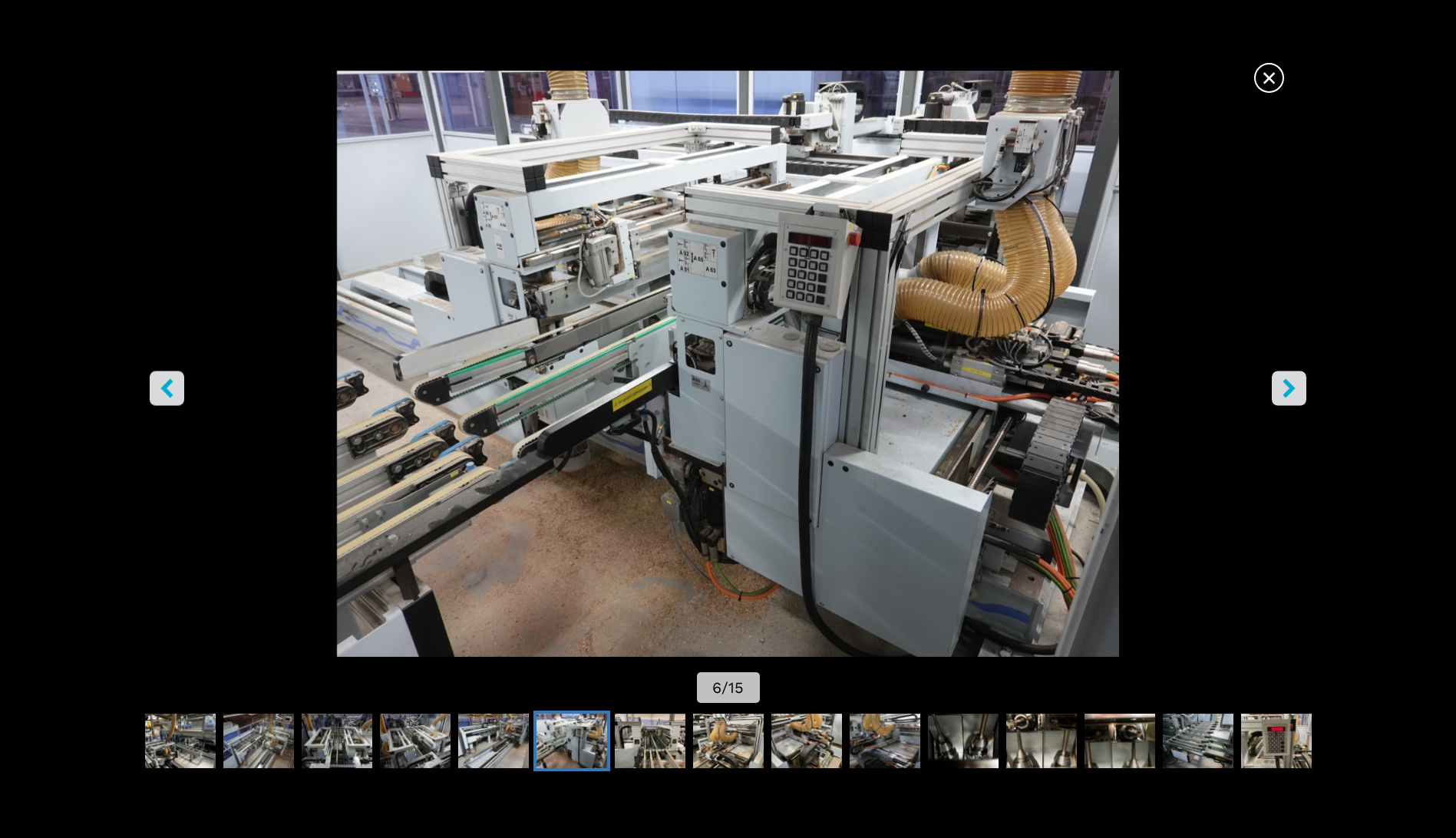
click at [1292, 386] on icon "right-button" at bounding box center [1290, 389] width 12 height 20
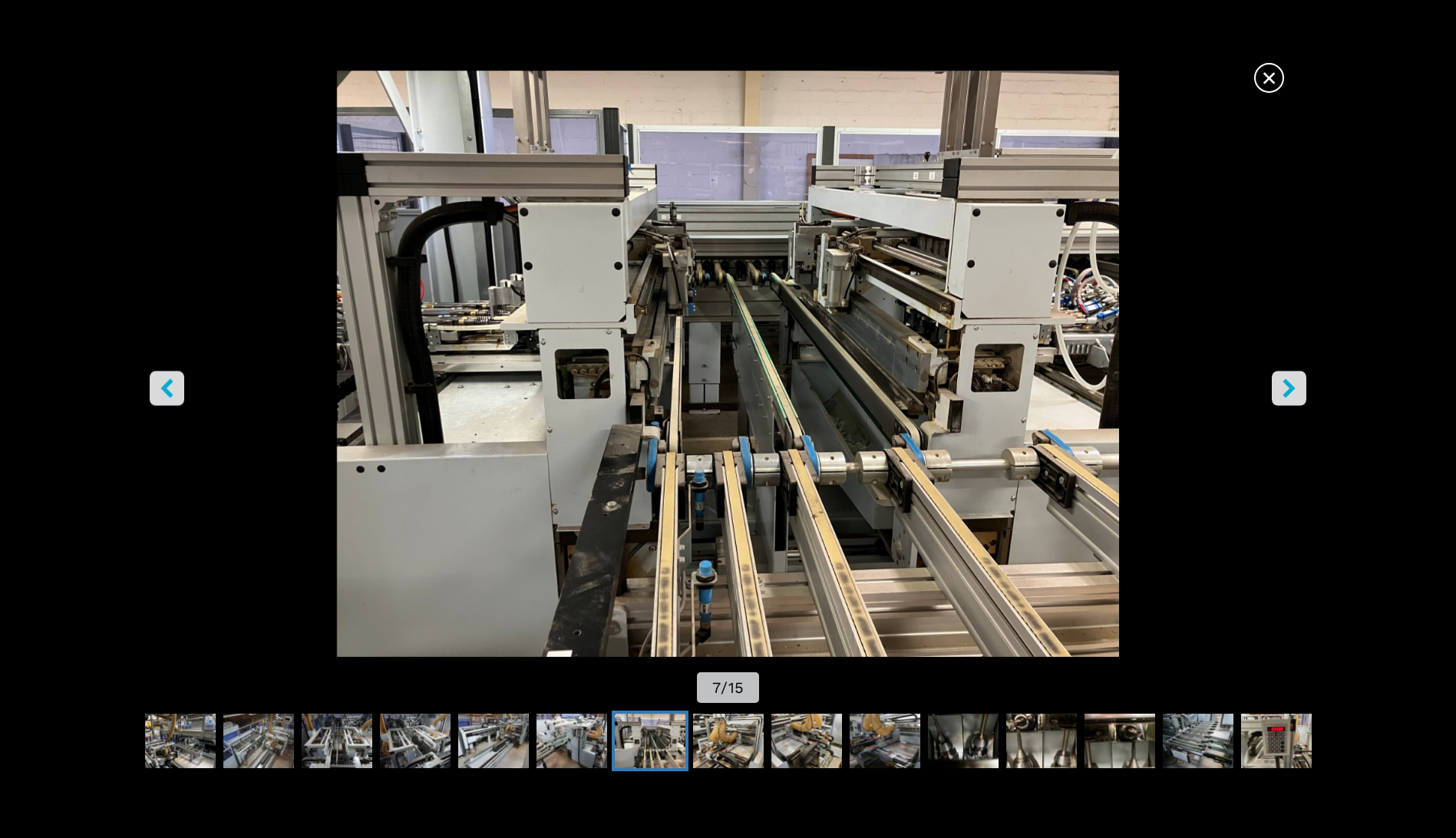
click at [1292, 386] on icon "right-button" at bounding box center [1290, 389] width 12 height 20
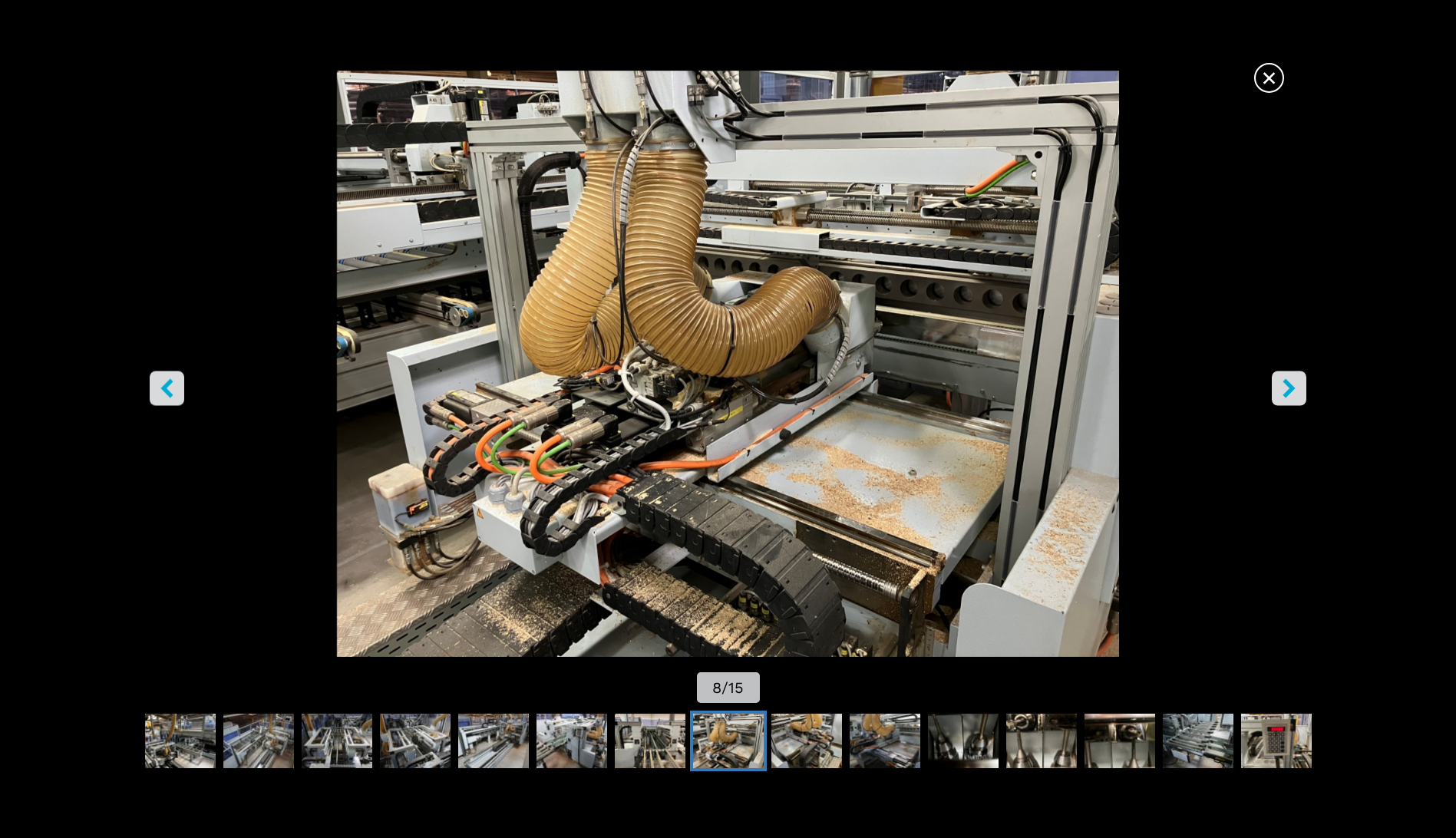
click at [1292, 386] on icon "right-button" at bounding box center [1290, 389] width 12 height 20
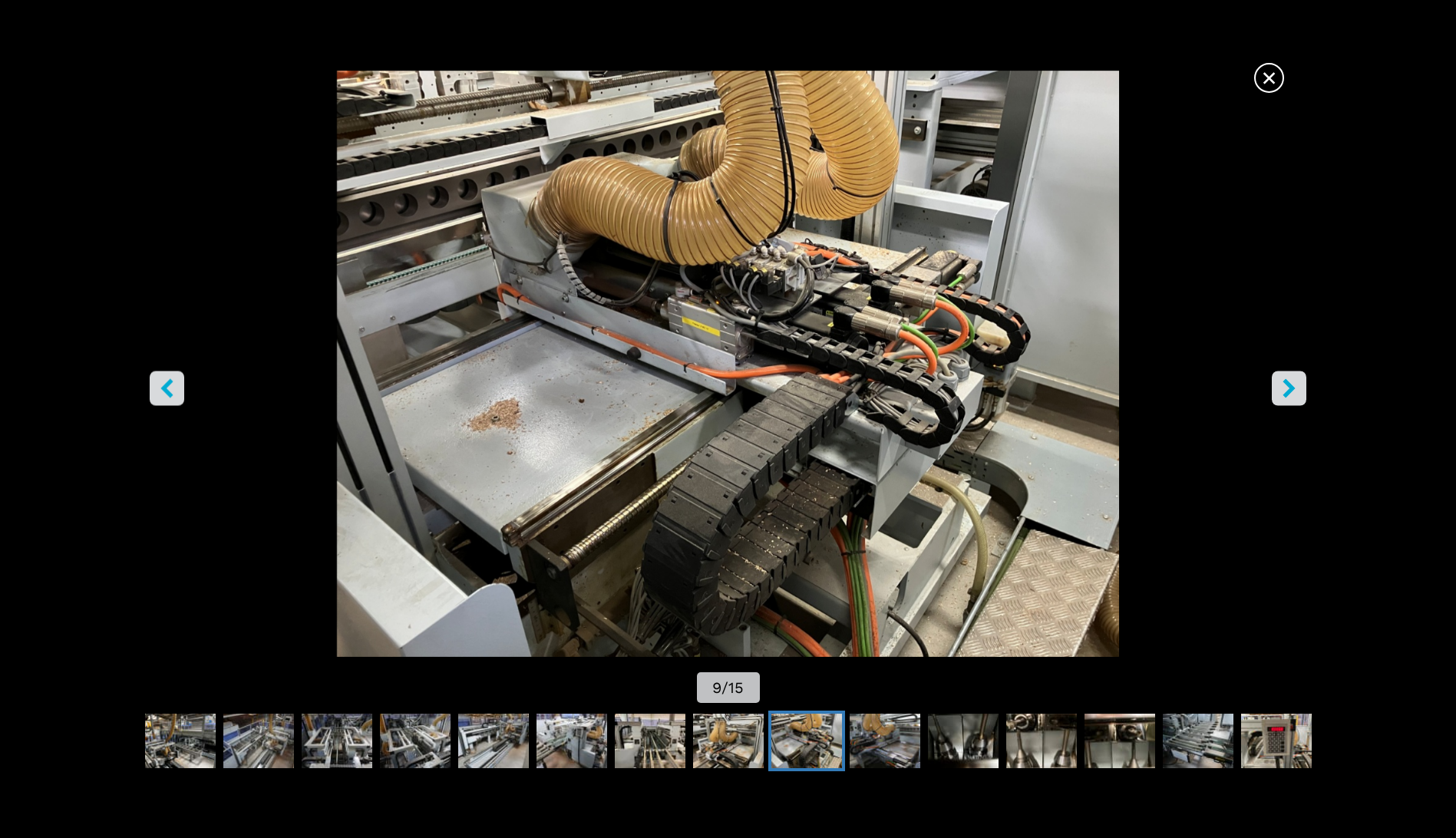
click at [1292, 386] on icon "right-button" at bounding box center [1290, 389] width 12 height 20
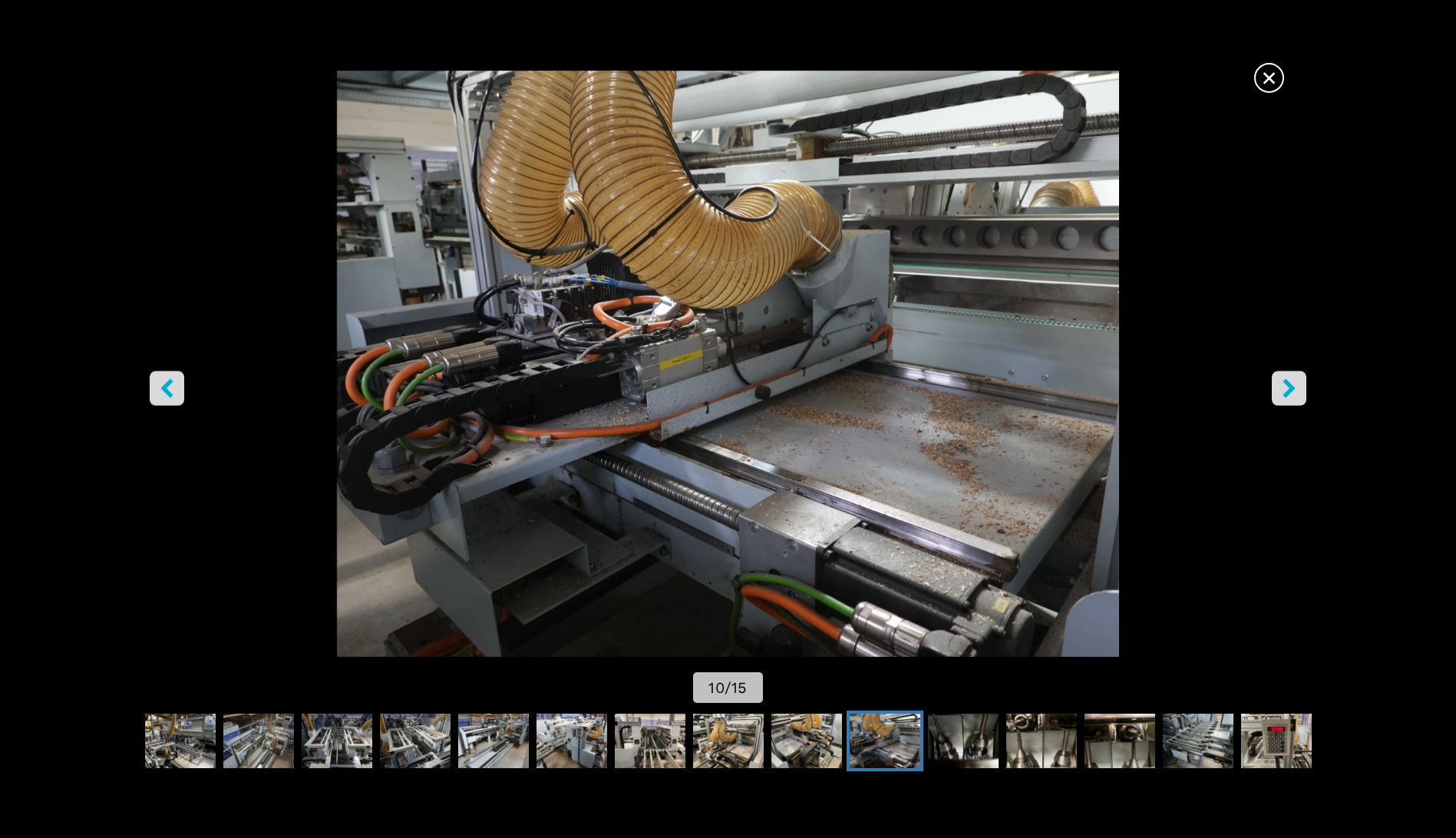
click at [1292, 386] on icon "right-button" at bounding box center [1290, 389] width 12 height 20
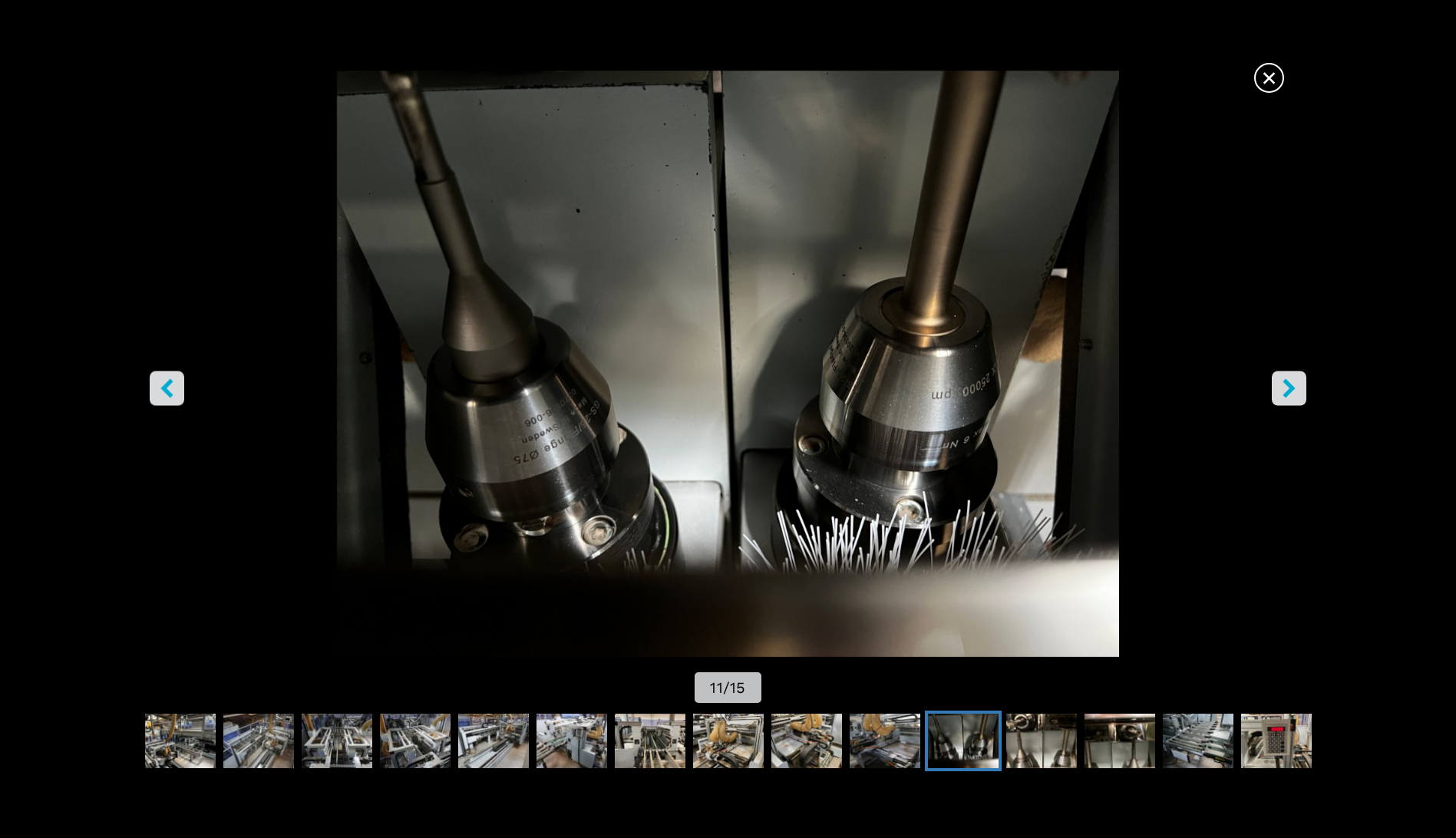
click at [1292, 386] on icon "right-button" at bounding box center [1290, 389] width 12 height 20
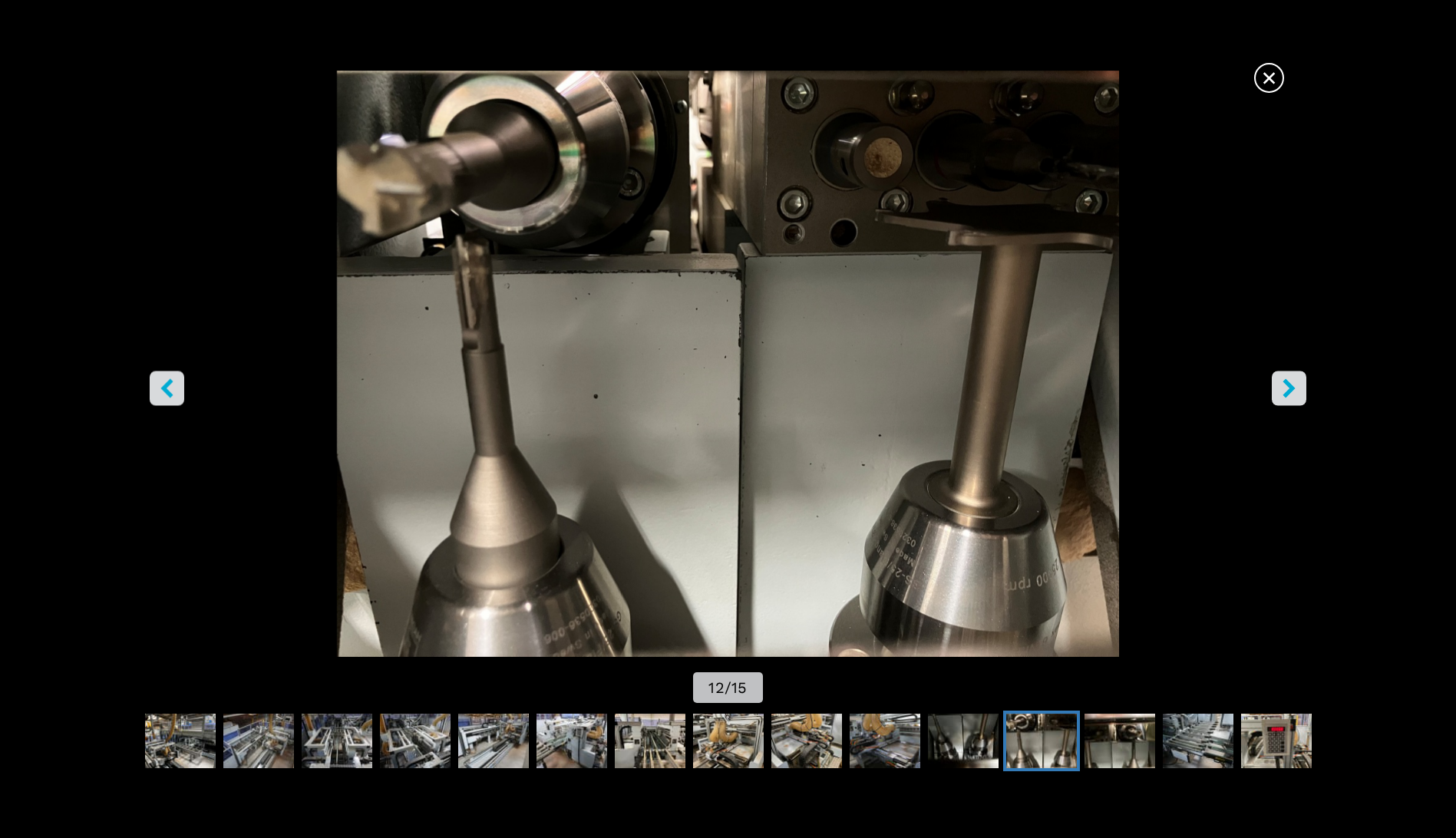
click at [1292, 386] on icon "right-button" at bounding box center [1290, 389] width 12 height 20
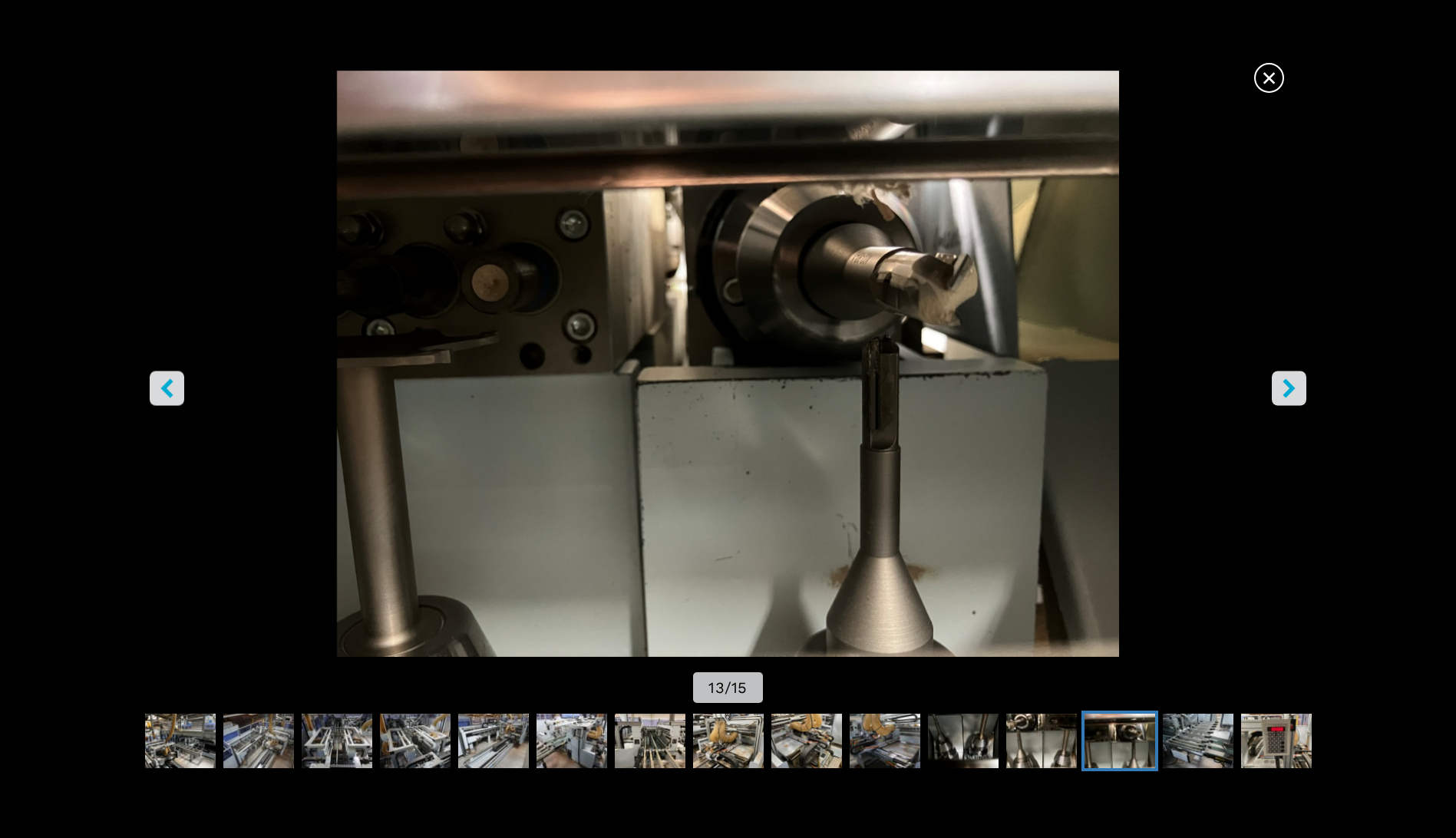
click at [1292, 386] on icon "right-button" at bounding box center [1290, 389] width 12 height 20
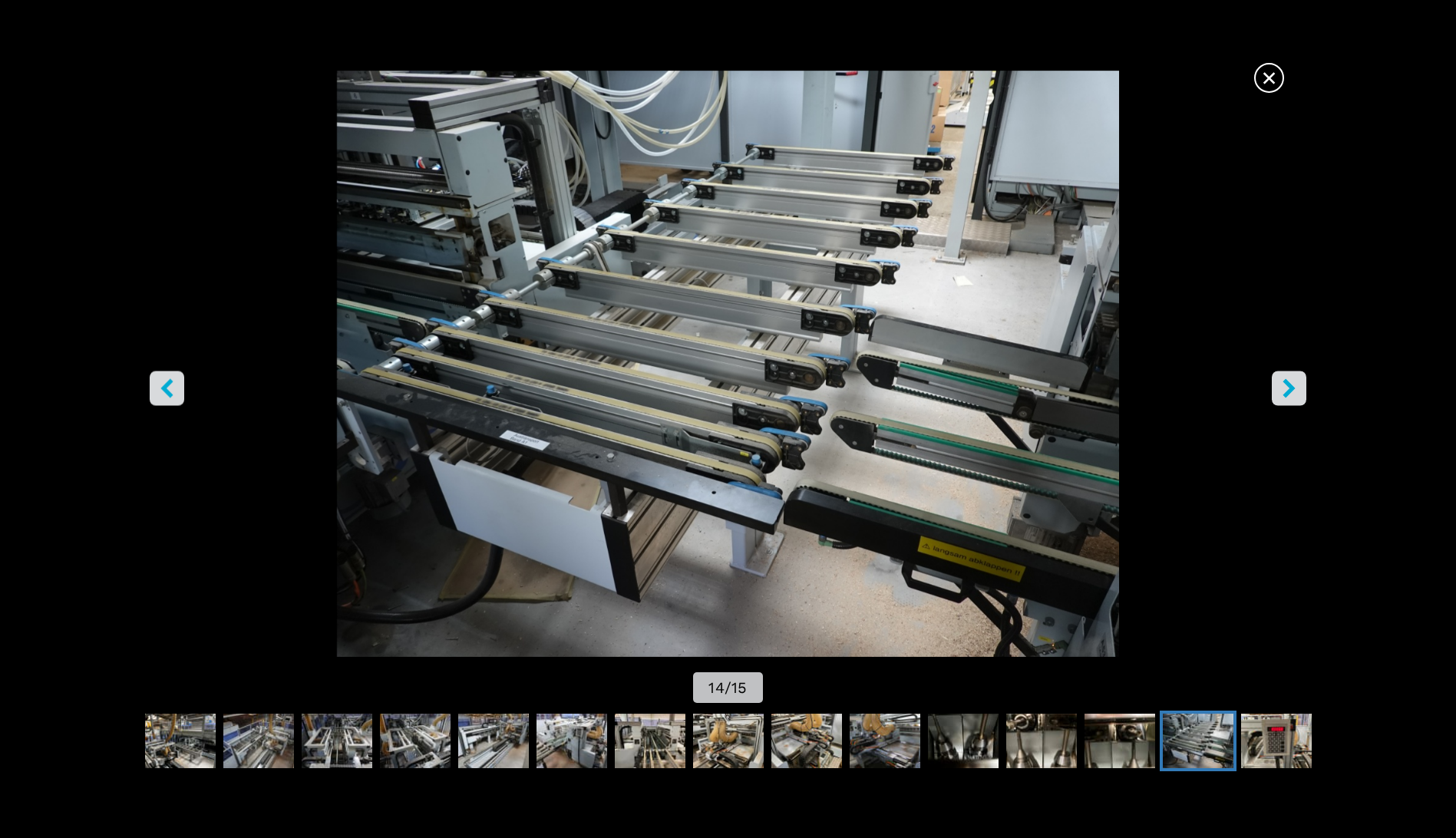
click at [1292, 386] on icon "right-button" at bounding box center [1290, 389] width 12 height 20
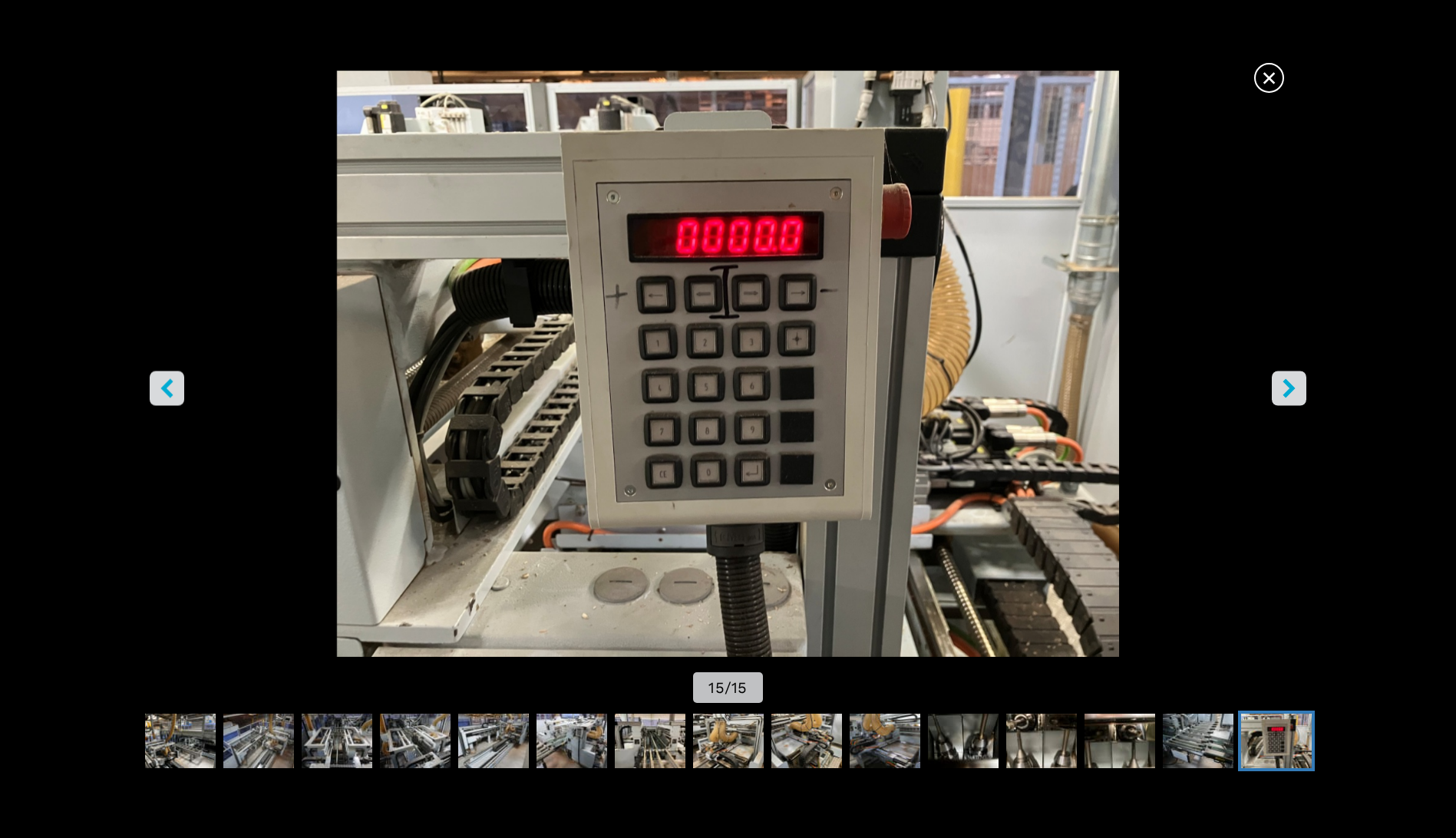
click at [1291, 386] on icon "right-button" at bounding box center [1290, 389] width 12 height 20
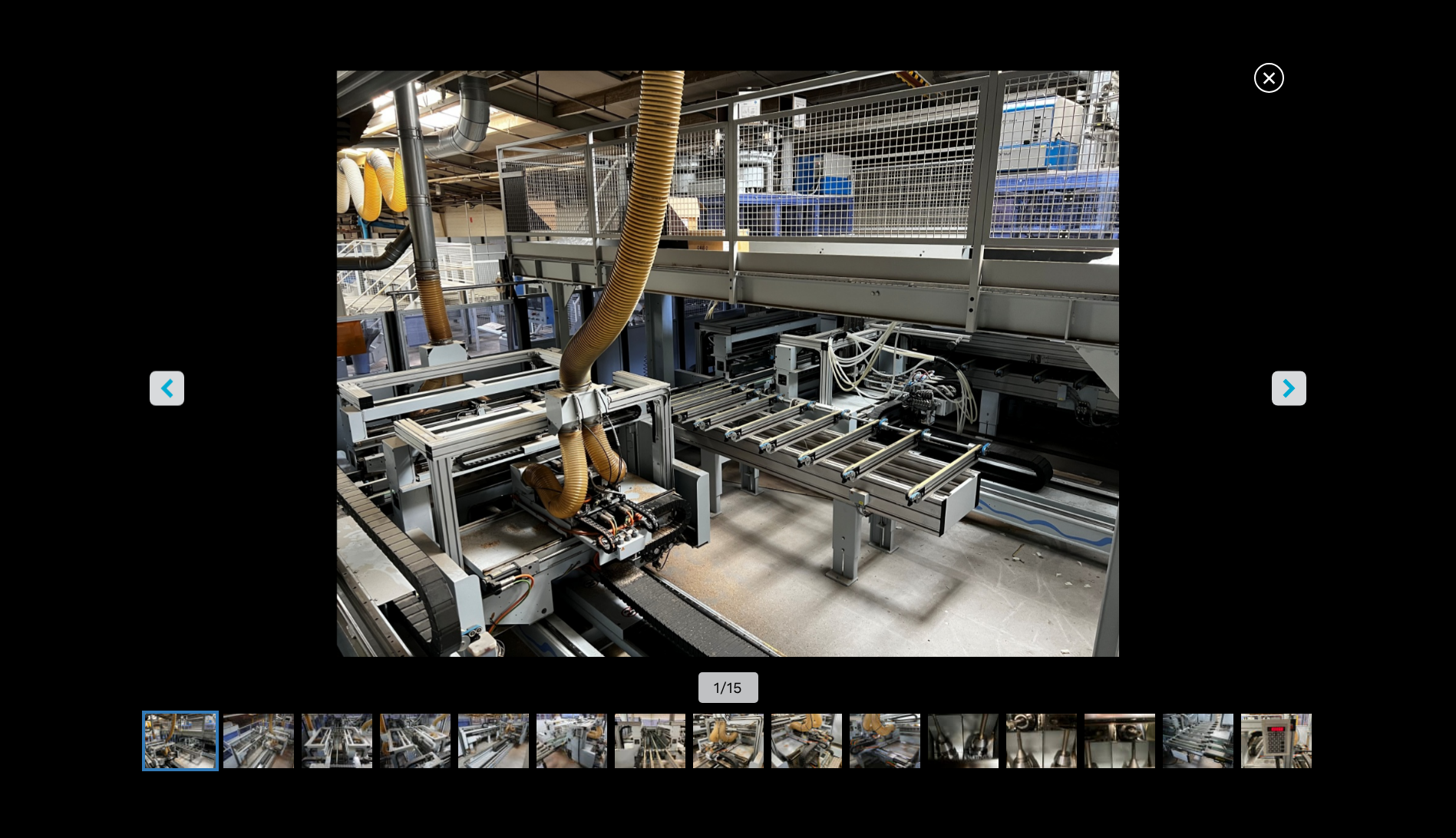
click at [1291, 386] on icon "right-button" at bounding box center [1290, 389] width 12 height 20
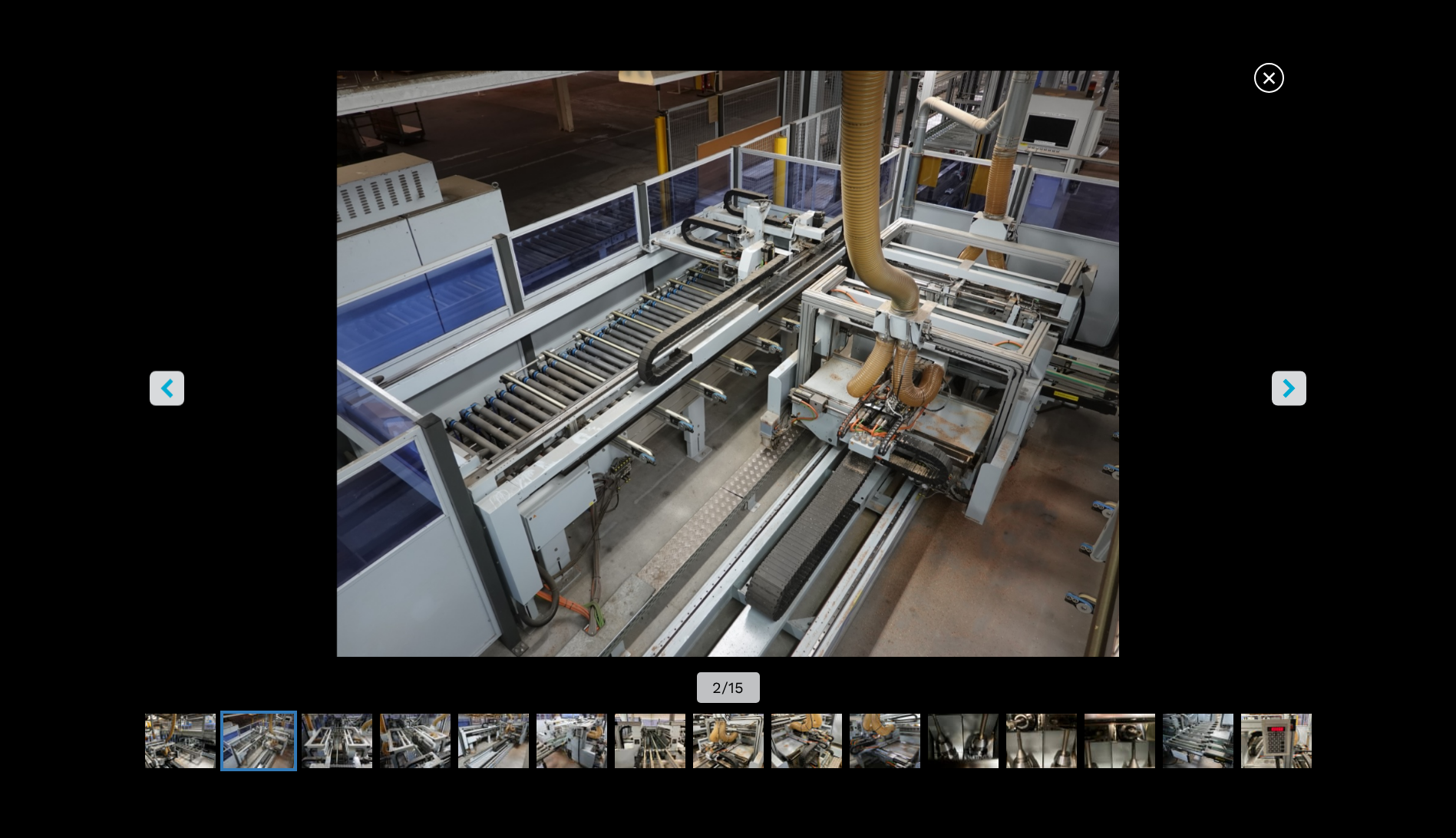
click at [1291, 386] on icon "right-button" at bounding box center [1290, 389] width 12 height 20
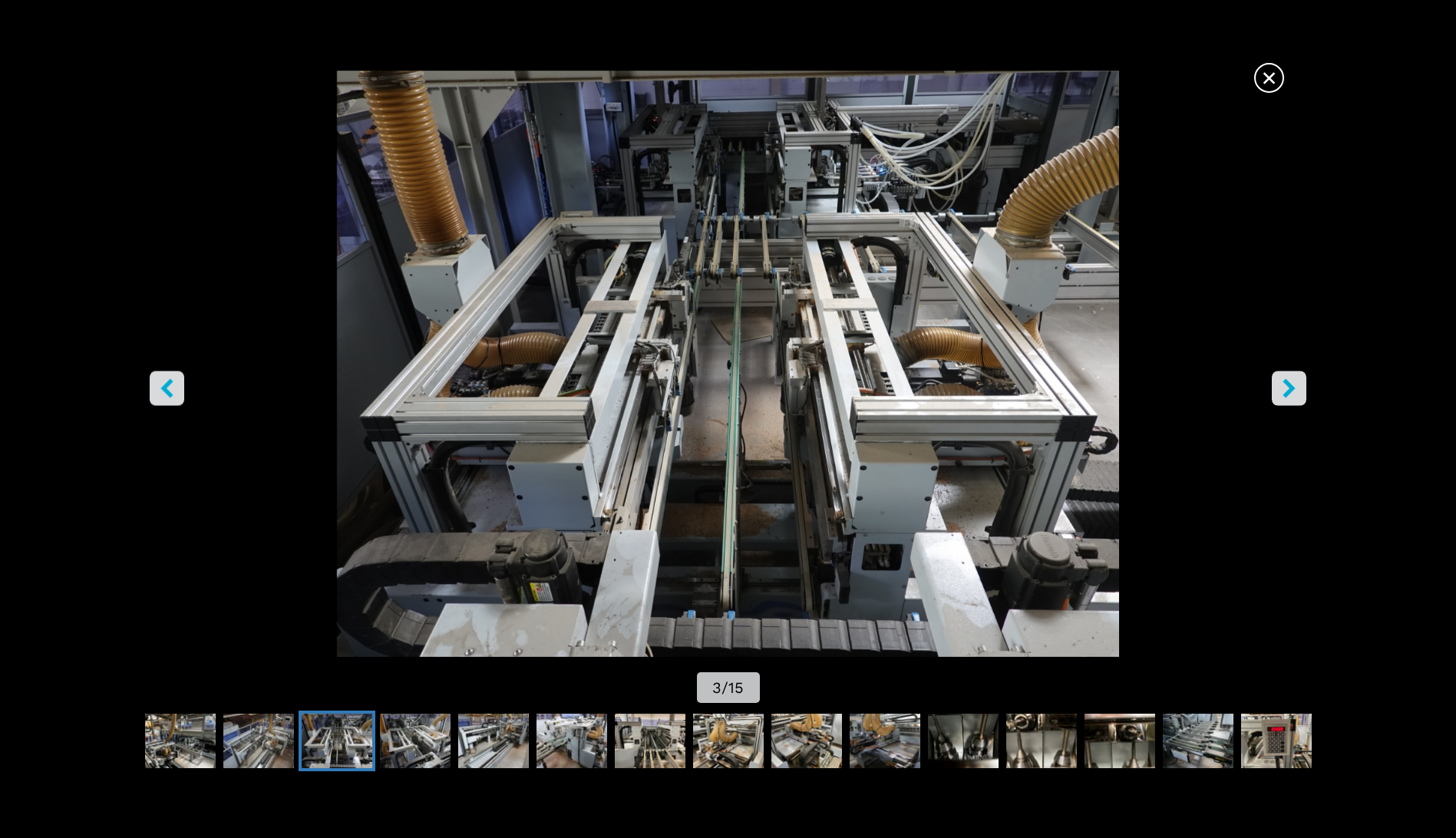
click at [1291, 386] on icon "right-button" at bounding box center [1290, 389] width 12 height 20
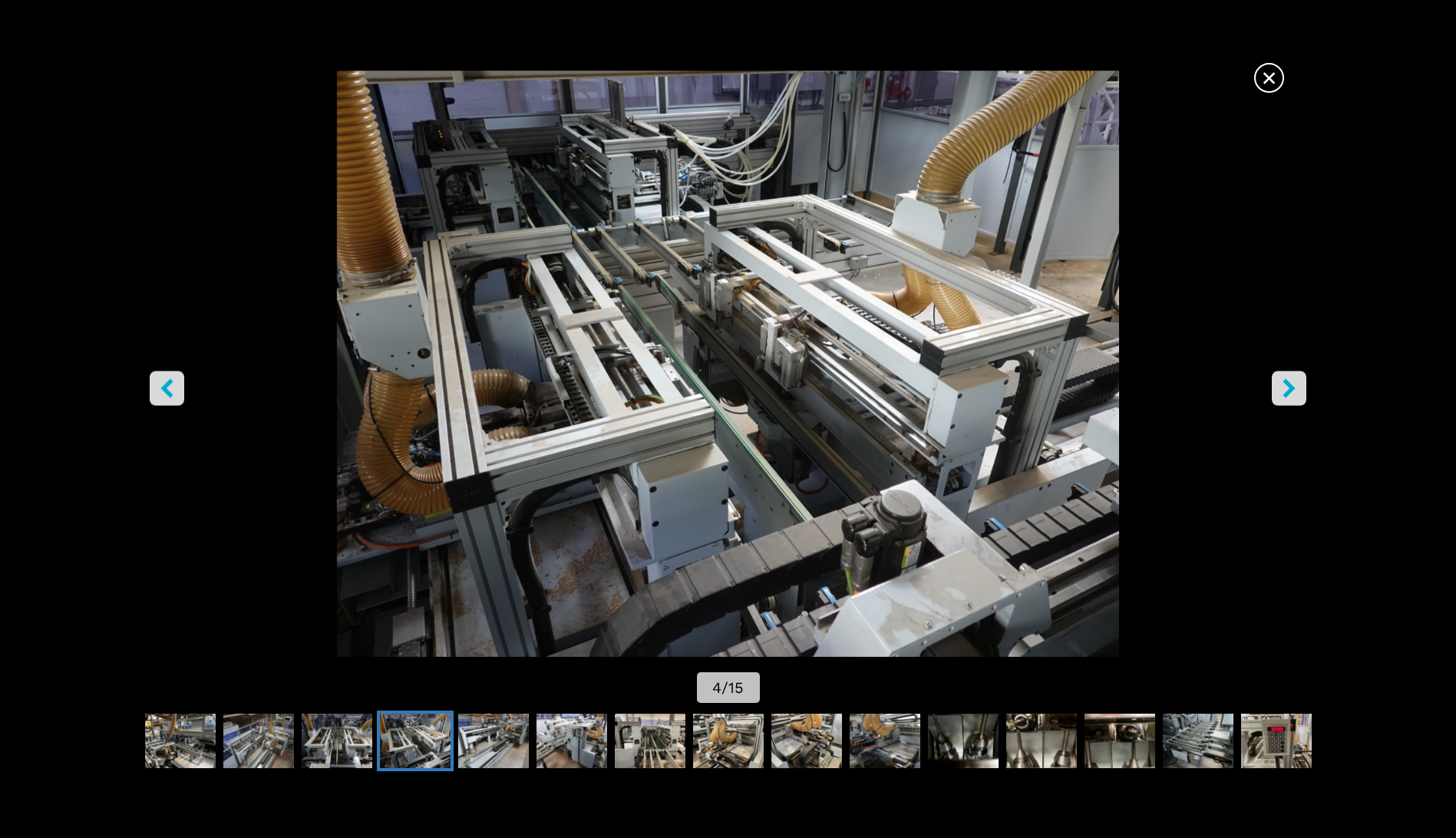
click at [1264, 73] on span "×" at bounding box center [1269, 75] width 27 height 27
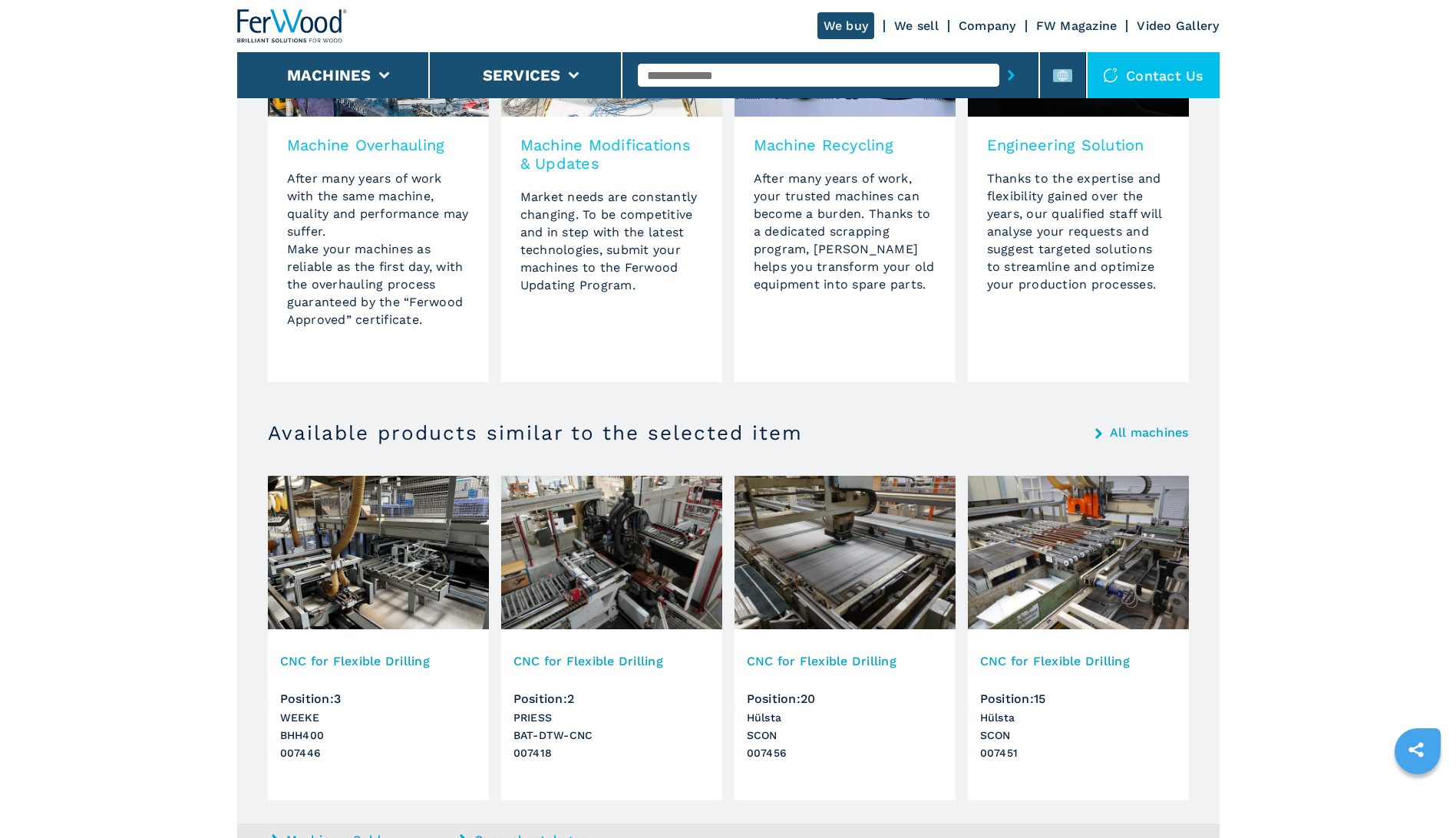
scroll to position [1611, 0]
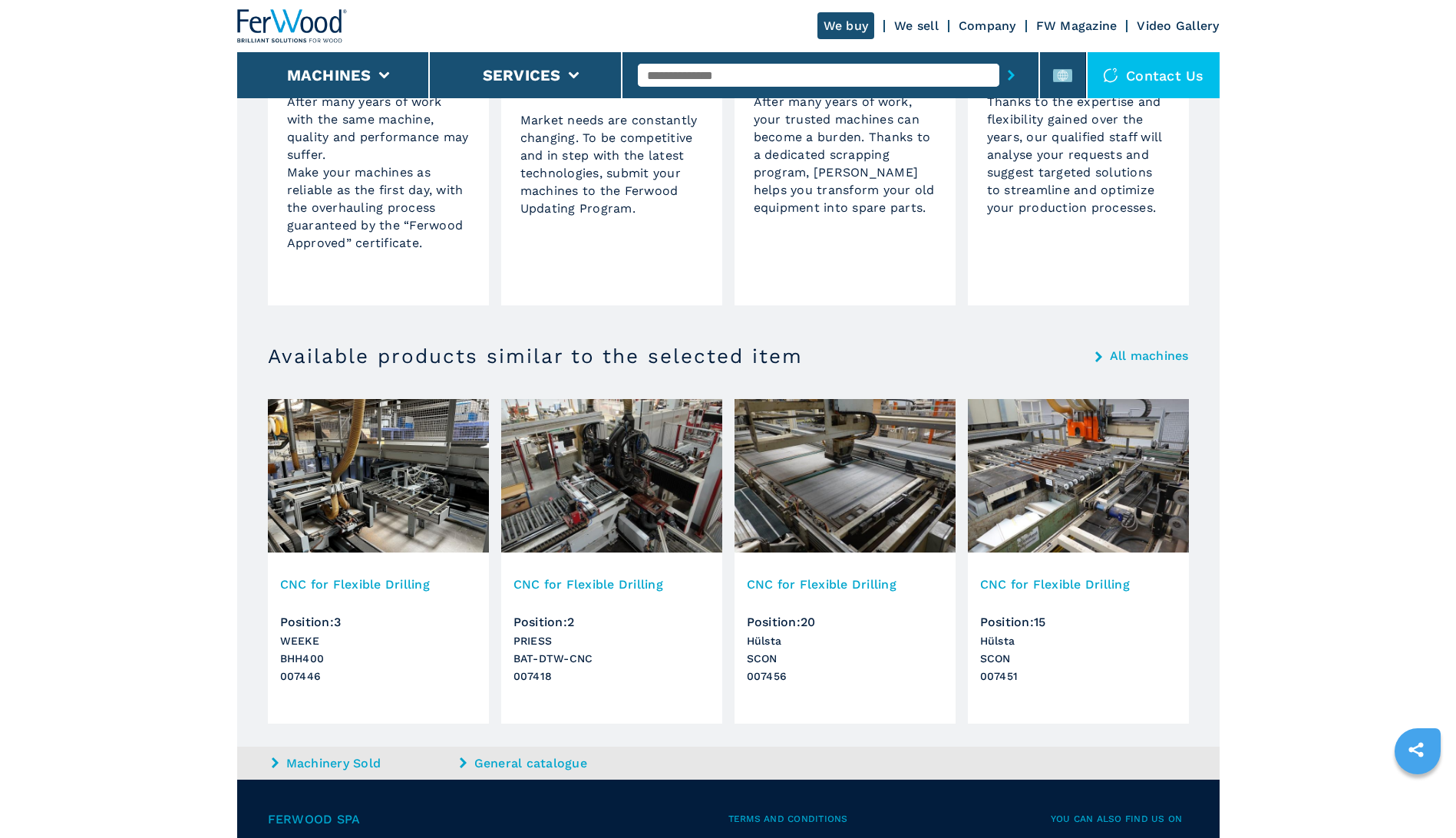
click at [856, 498] on img at bounding box center [844, 475] width 221 height 154
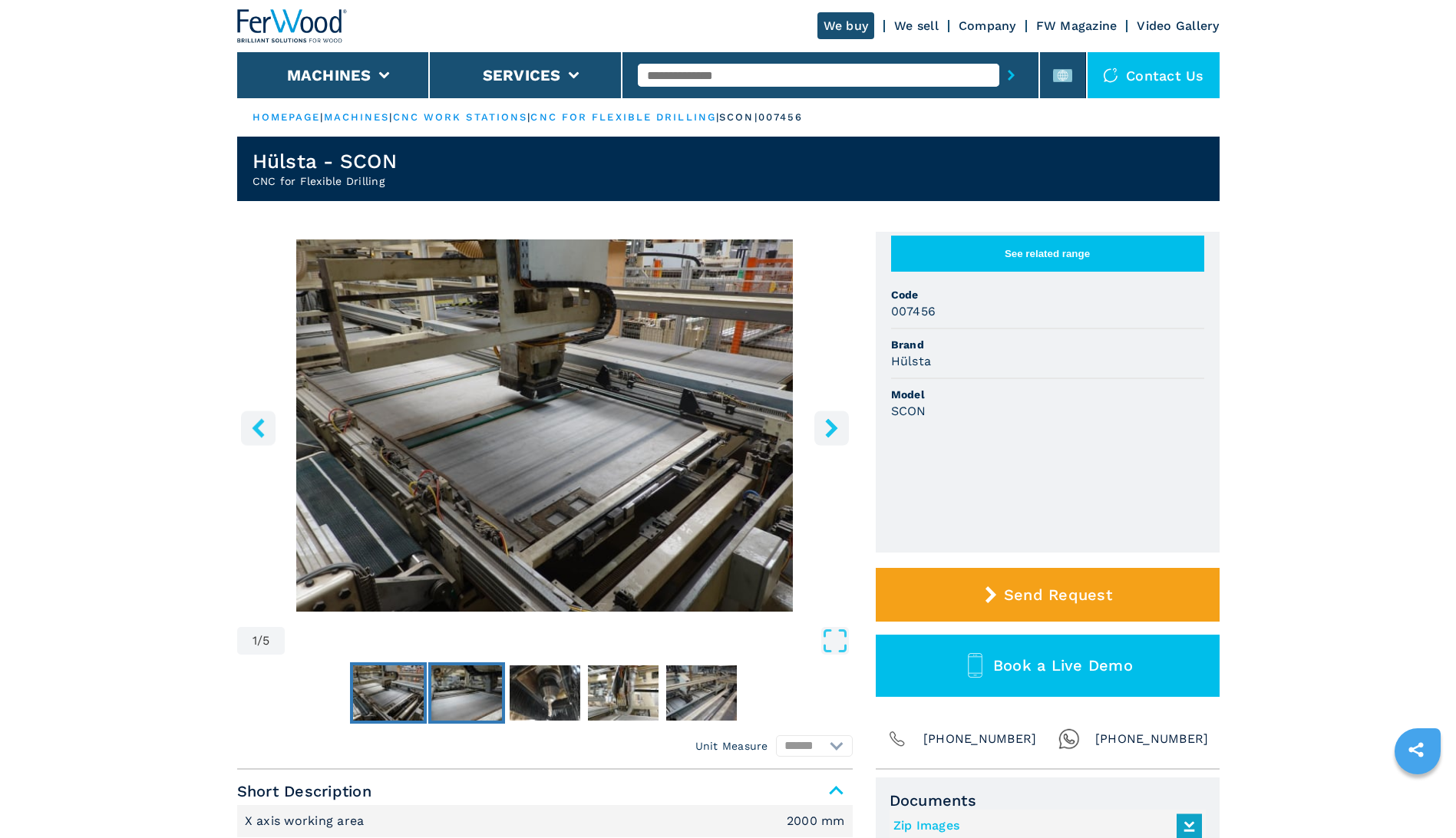
drag, startPoint x: 444, startPoint y: 690, endPoint x: 498, endPoint y: 683, distance: 54.5
click at [446, 690] on img "Go to Slide 2" at bounding box center [466, 693] width 70 height 55
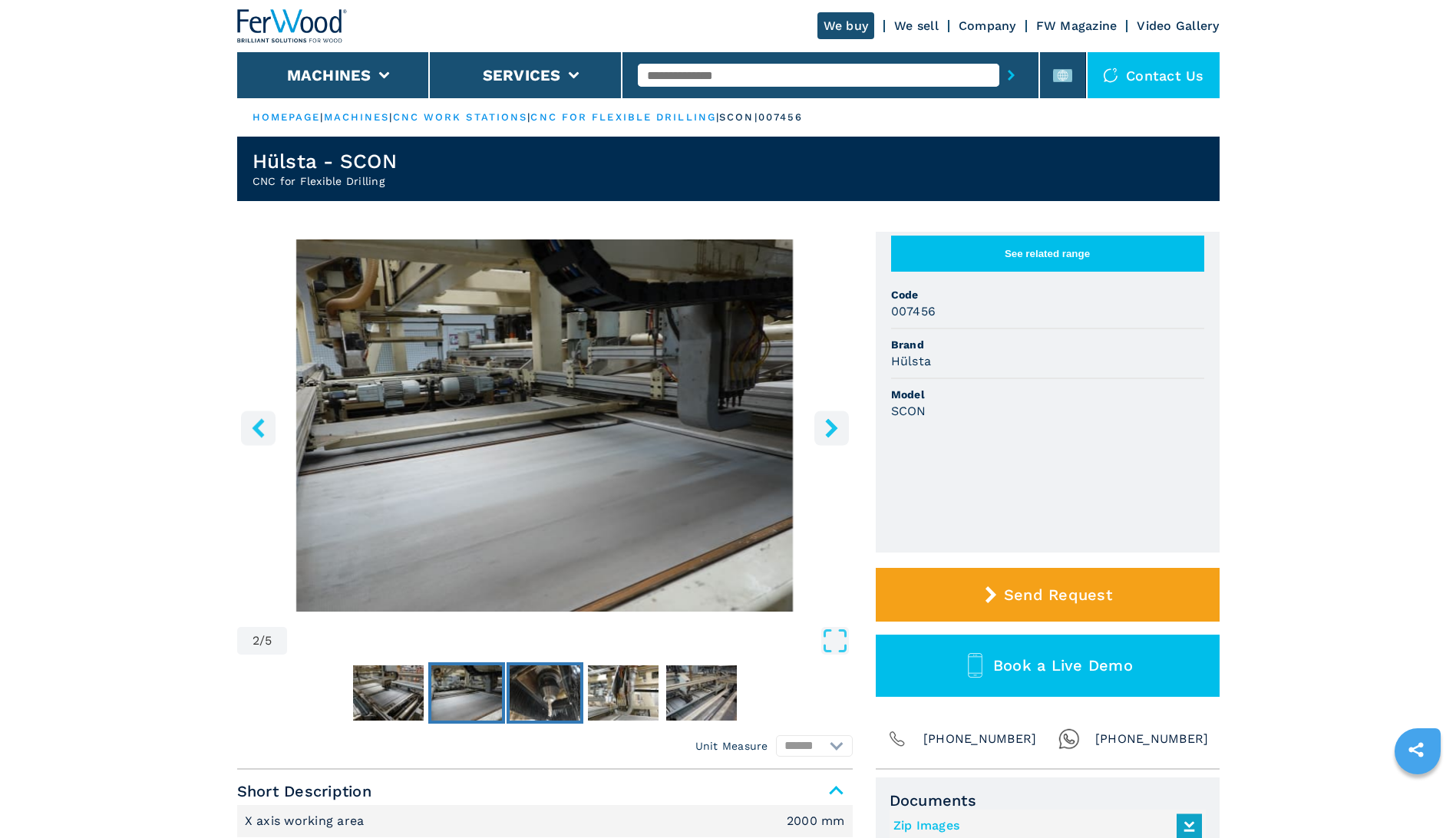
click at [534, 682] on img "Go to Slide 3" at bounding box center [544, 693] width 70 height 55
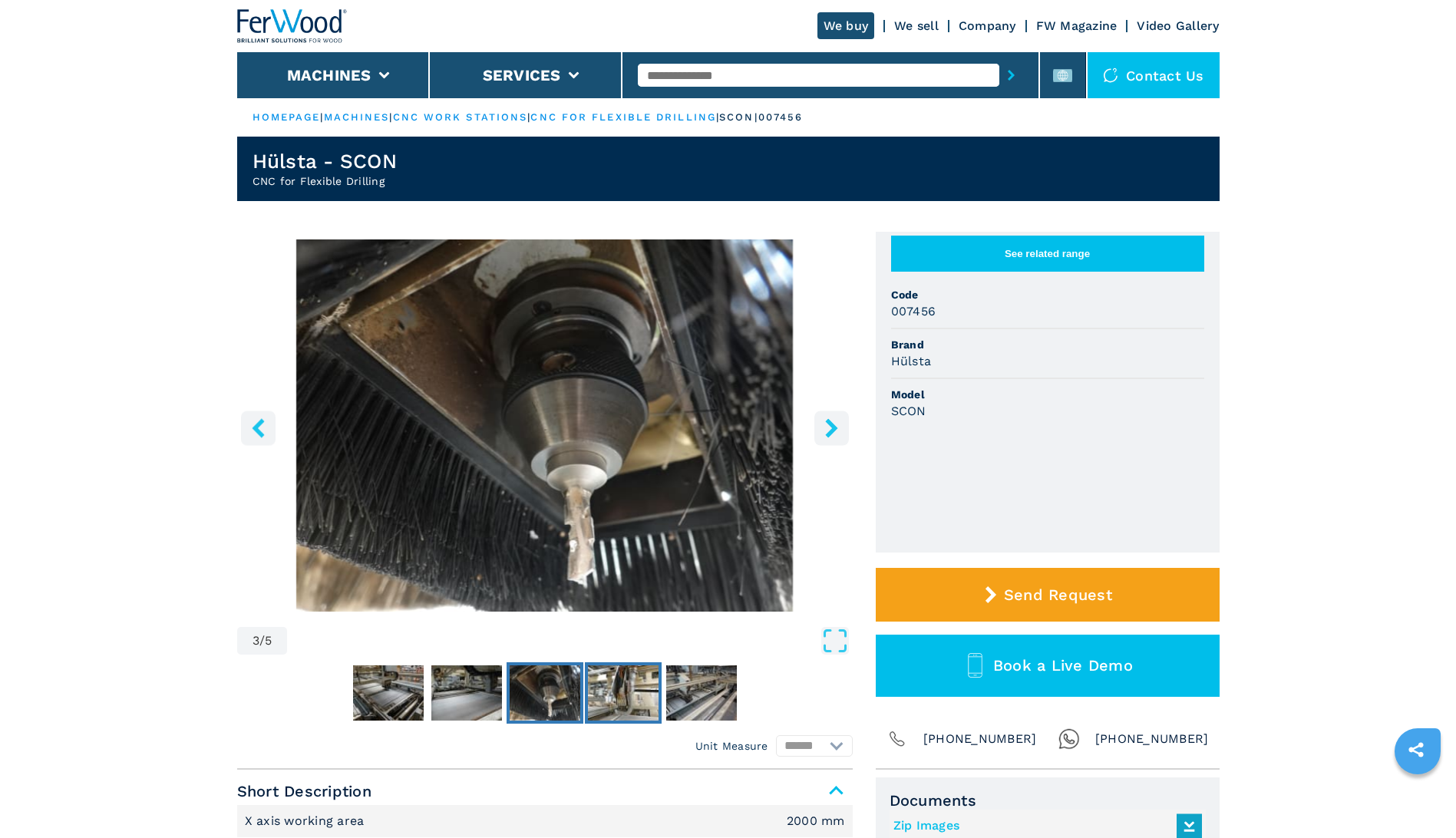
click at [636, 692] on img "Go to Slide 4" at bounding box center [622, 693] width 70 height 55
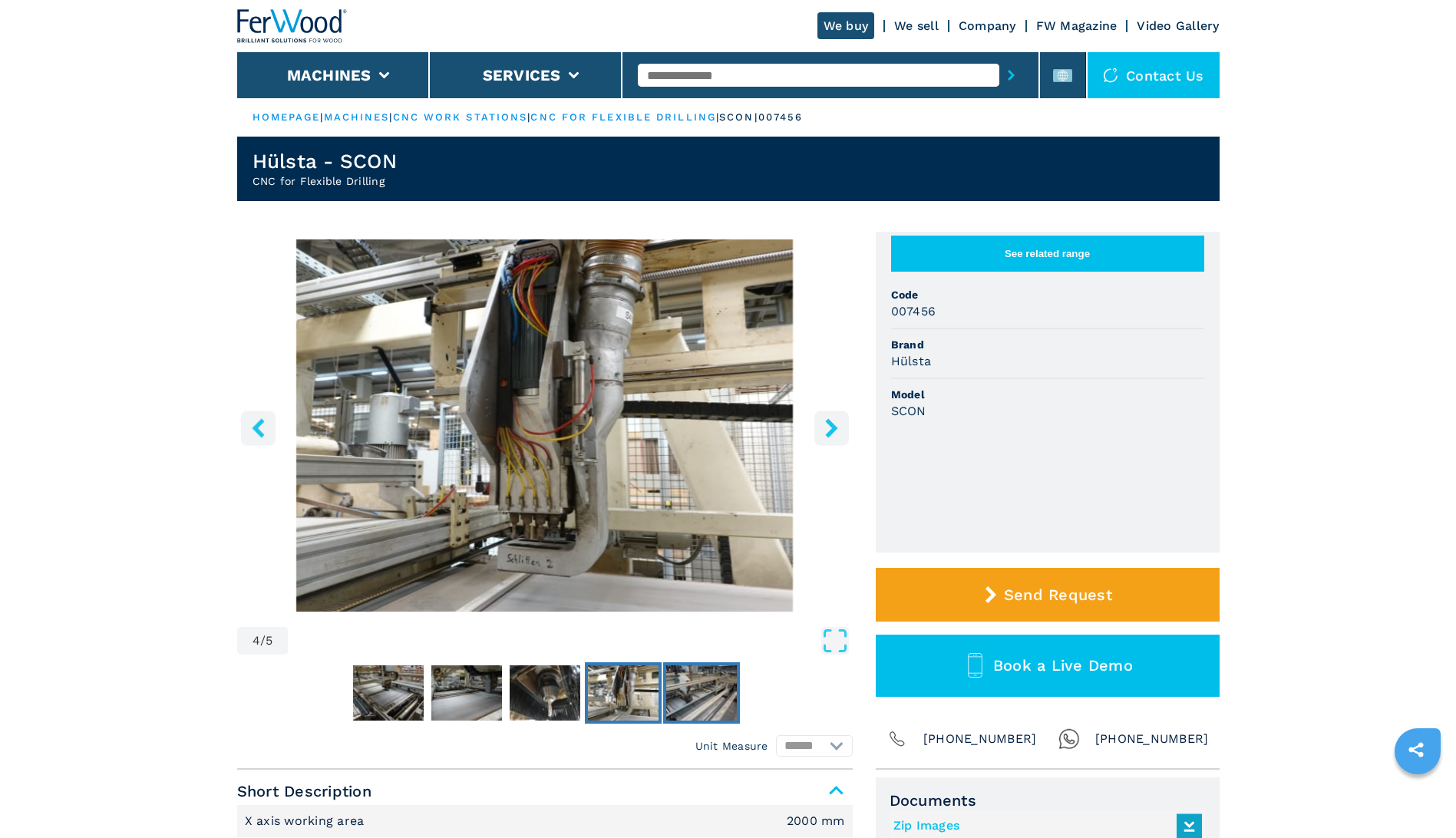
click at [693, 693] on img "Go to Slide 5" at bounding box center [700, 693] width 70 height 55
